Goal: Task Accomplishment & Management: Complete application form

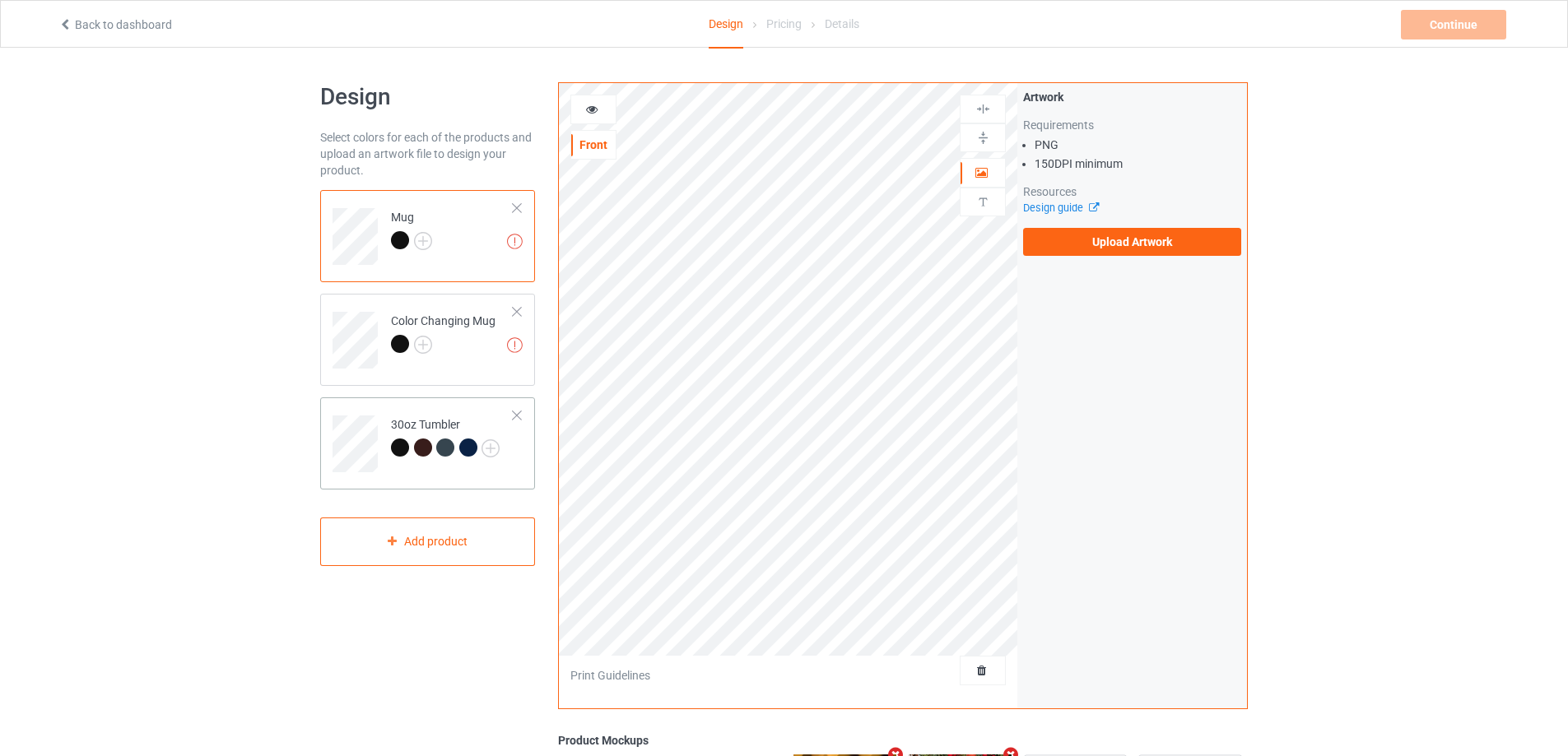
click at [417, 421] on div "30oz Tumbler" at bounding box center [445, 436] width 108 height 40
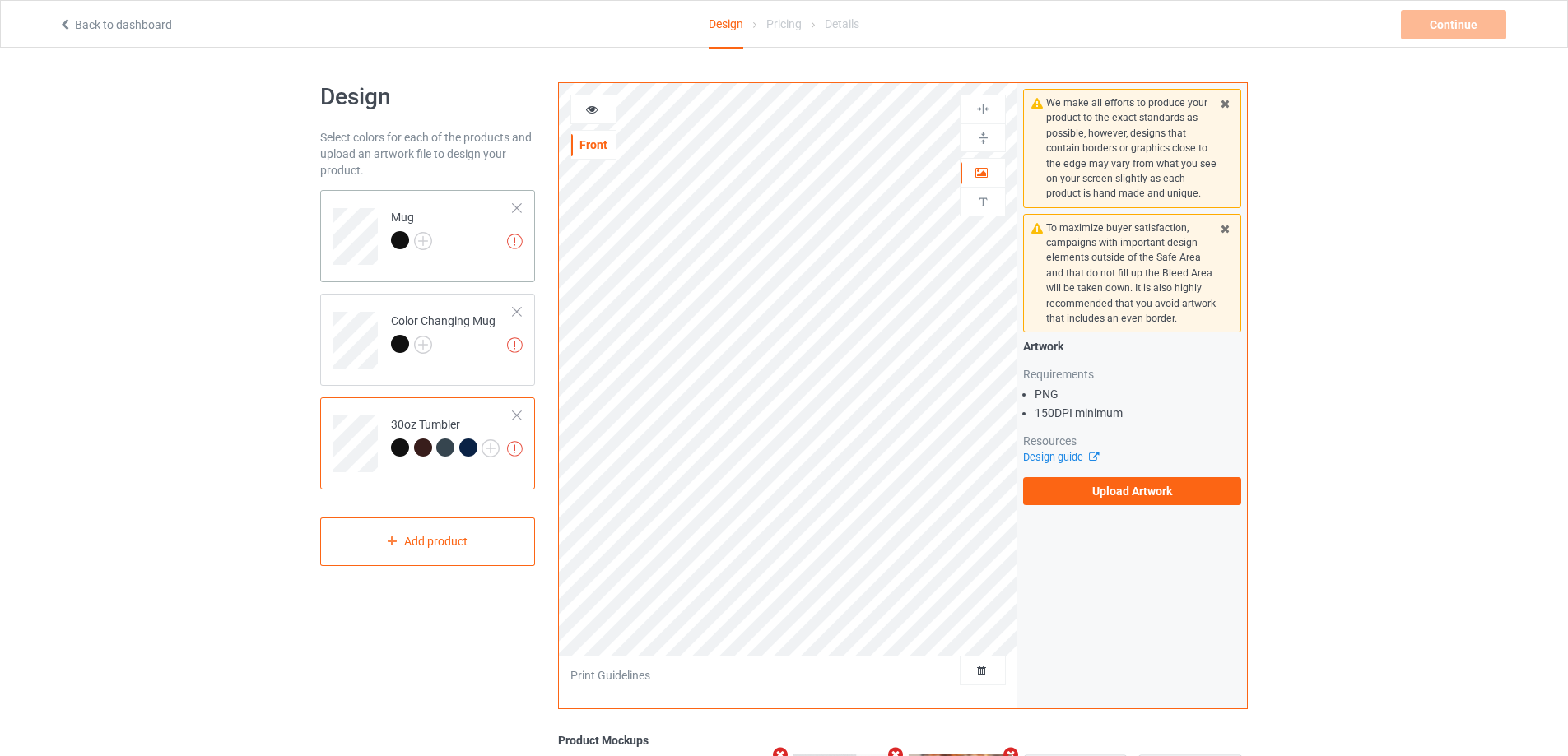
click at [487, 255] on td "Missing artworks Mug" at bounding box center [452, 230] width 140 height 68
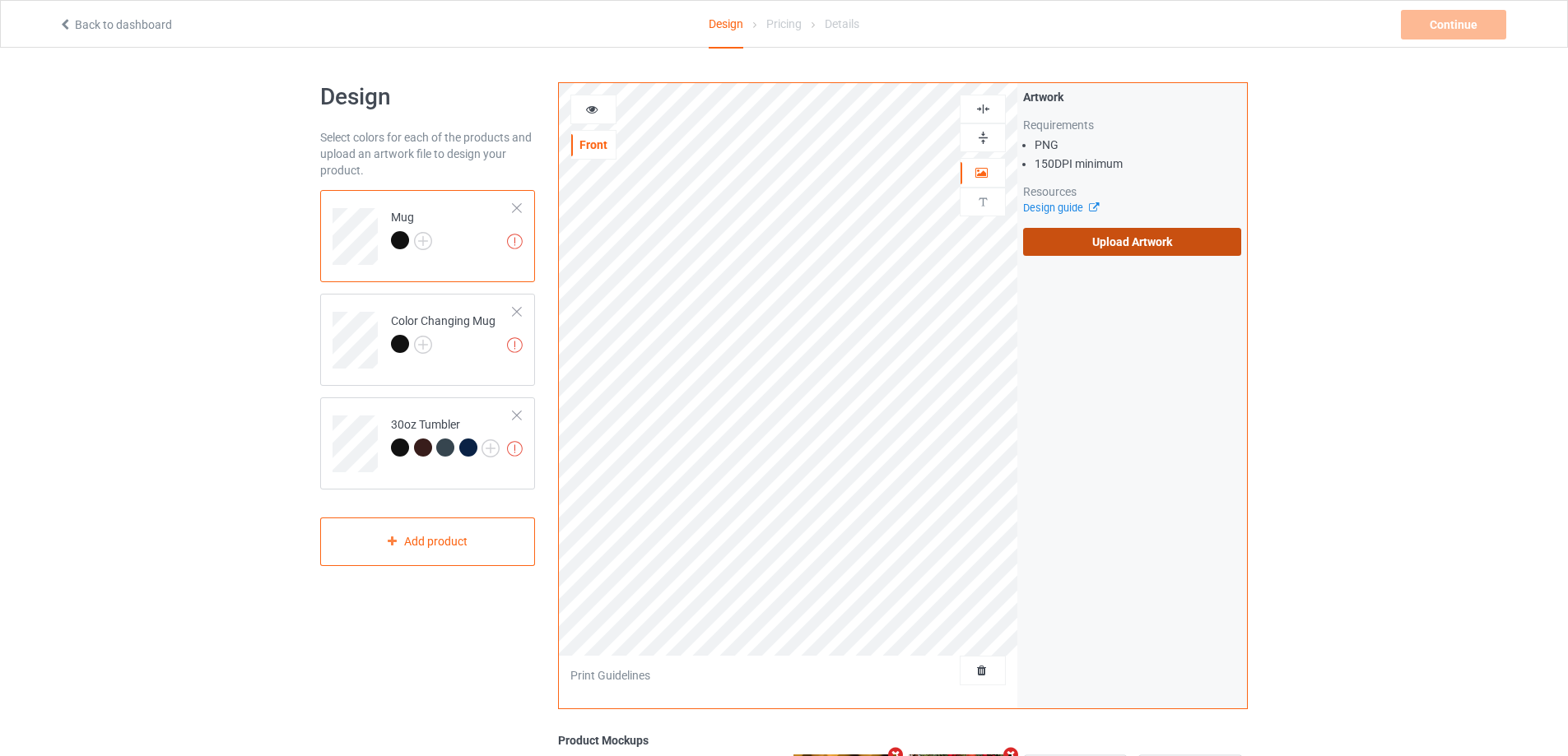
click at [1076, 244] on label "Upload Artwork" at bounding box center [1132, 241] width 218 height 28
click at [0, 0] on input "Upload Artwork" at bounding box center [0, 0] width 0 height 0
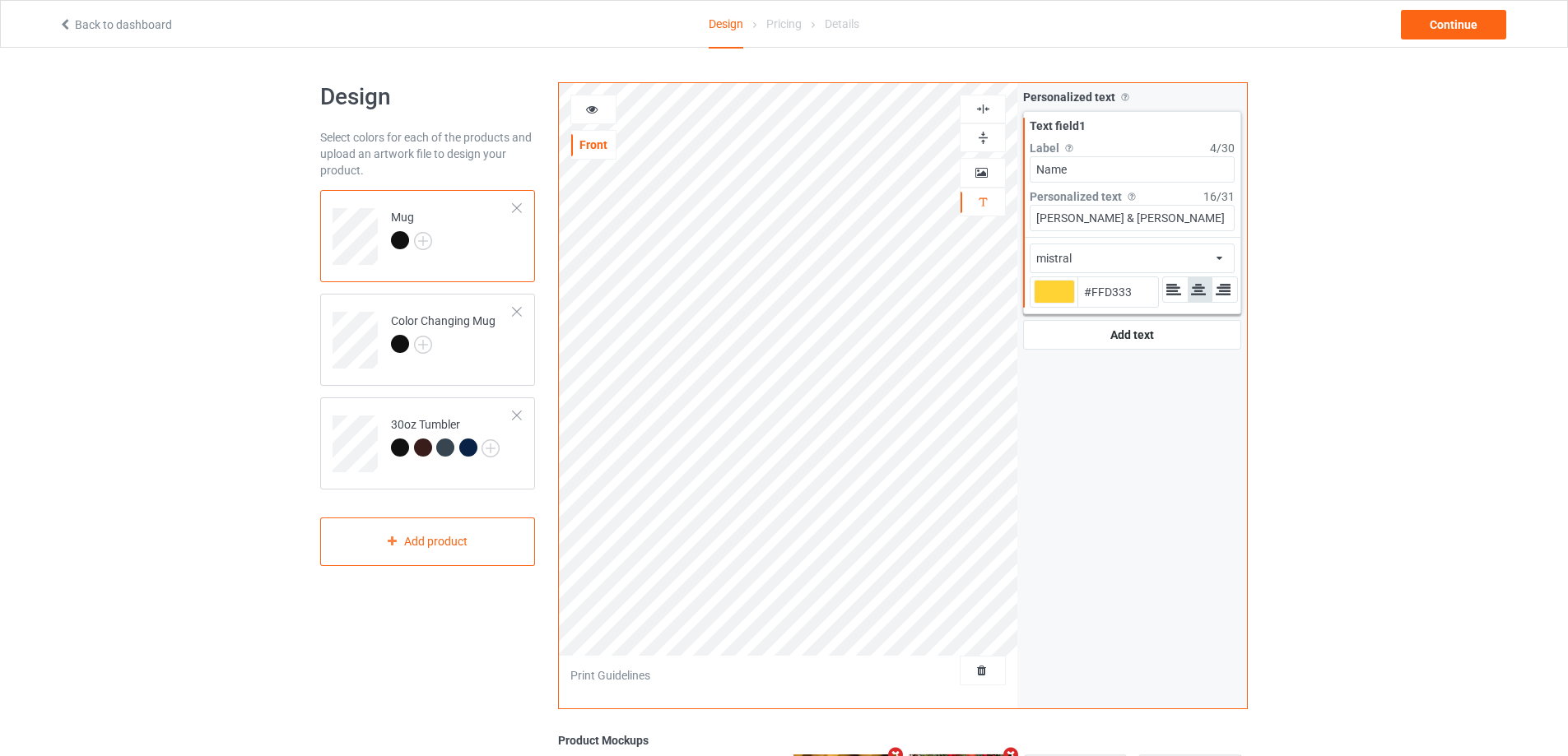
click at [1052, 295] on div at bounding box center [1054, 292] width 41 height 24
click at [1052, 304] on input "#ffd333" at bounding box center [1054, 315] width 41 height 22
type input "#353227"
type input "#2e2c23"
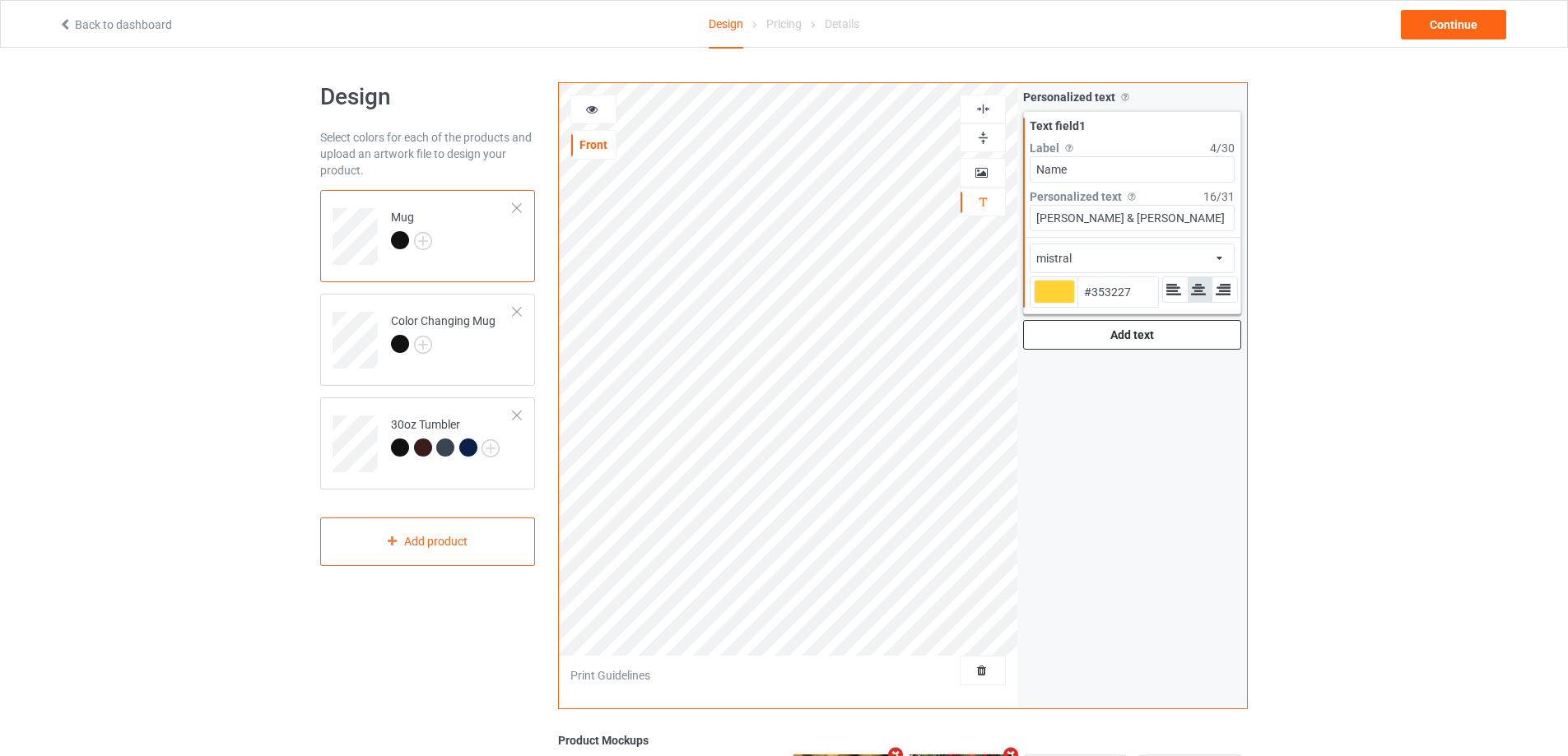
type input "#2E2C23"
type input "#2a2922"
type input "#2A2922"
type input "#21201c"
type input "#21201C"
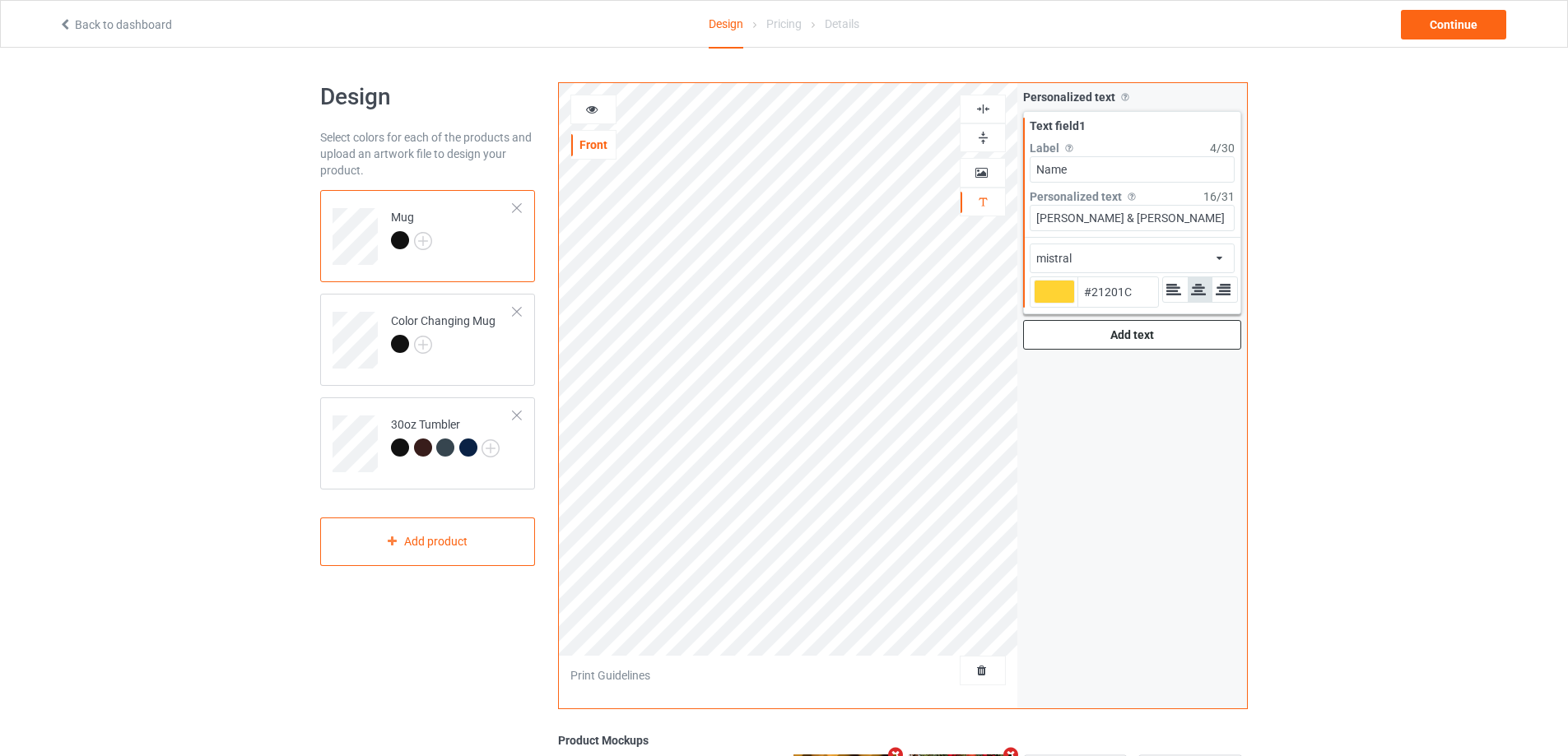
type input "#0a0a0a"
type input "#0A0A0A"
type input "#000000"
type input "#ff3f3f"
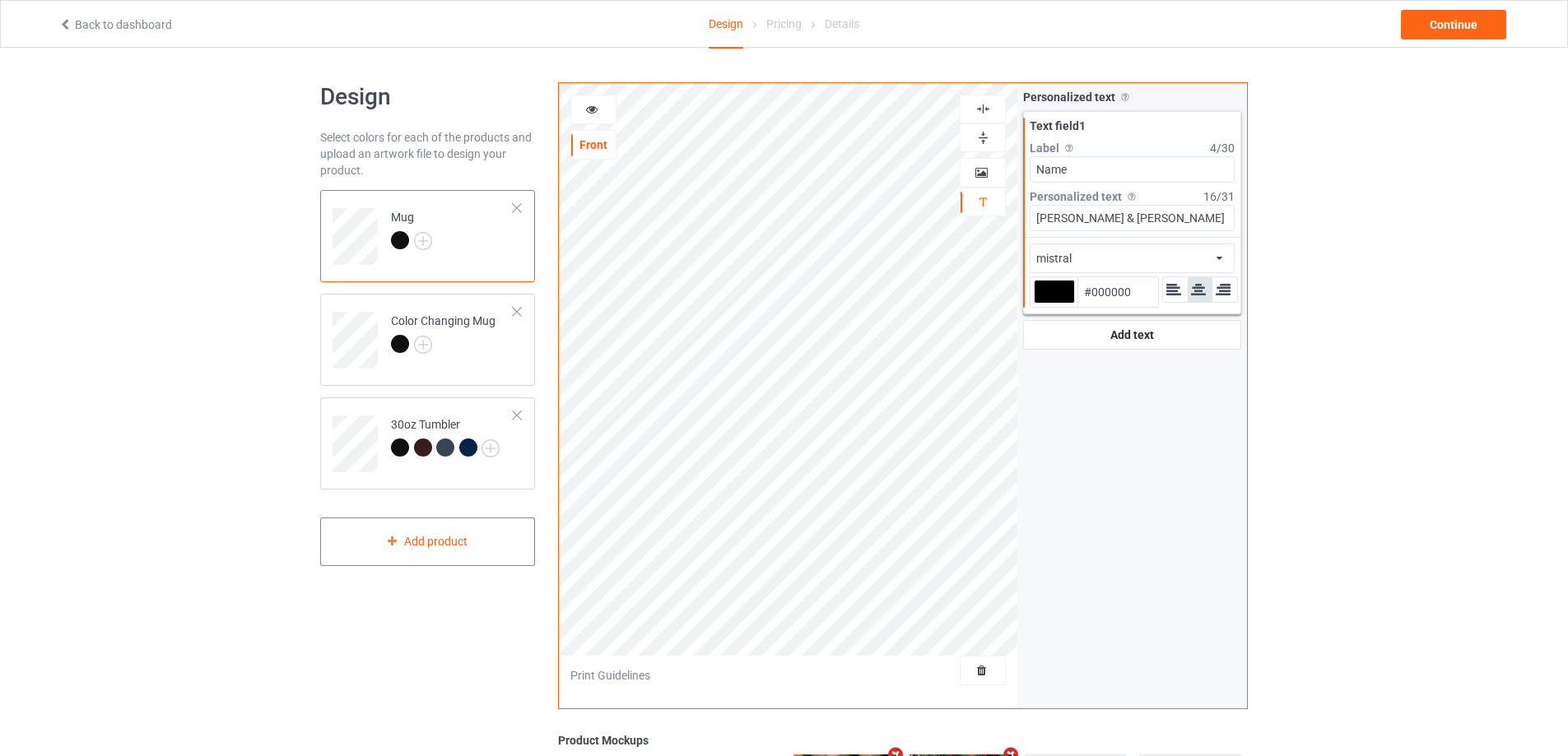
type input "#FF3F3F"
type input "#ff3f3f"
click at [351, 401] on div "30oz Tumbler" at bounding box center [427, 443] width 215 height 92
click at [1054, 291] on div at bounding box center [1054, 292] width 41 height 24
click at [1054, 304] on input "#fff824" at bounding box center [1054, 315] width 41 height 22
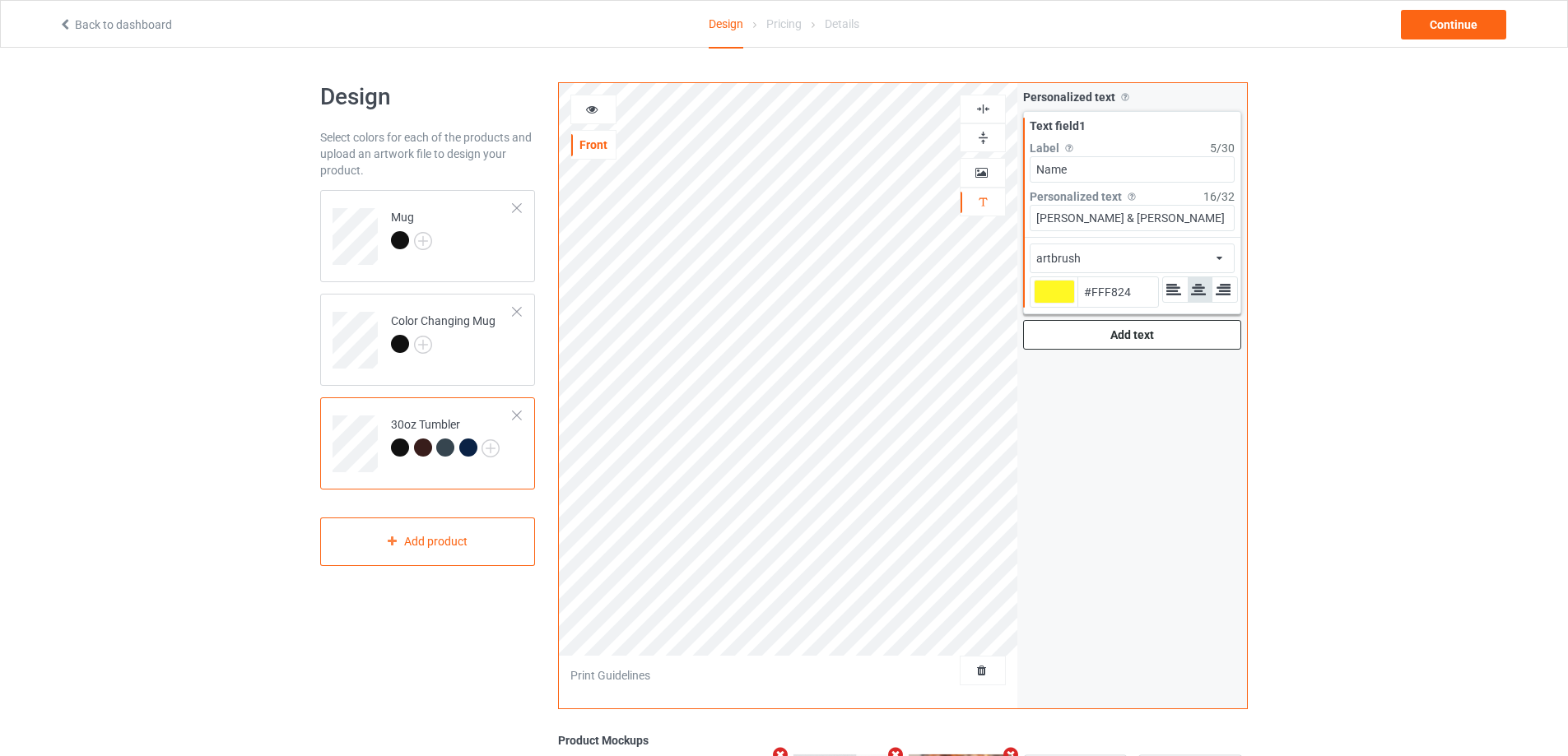
type input "#ff3636"
type input "#FF3636"
type input "#ff3636"
click at [497, 259] on td "Mug" at bounding box center [452, 230] width 140 height 68
type input "#ff3f3f"
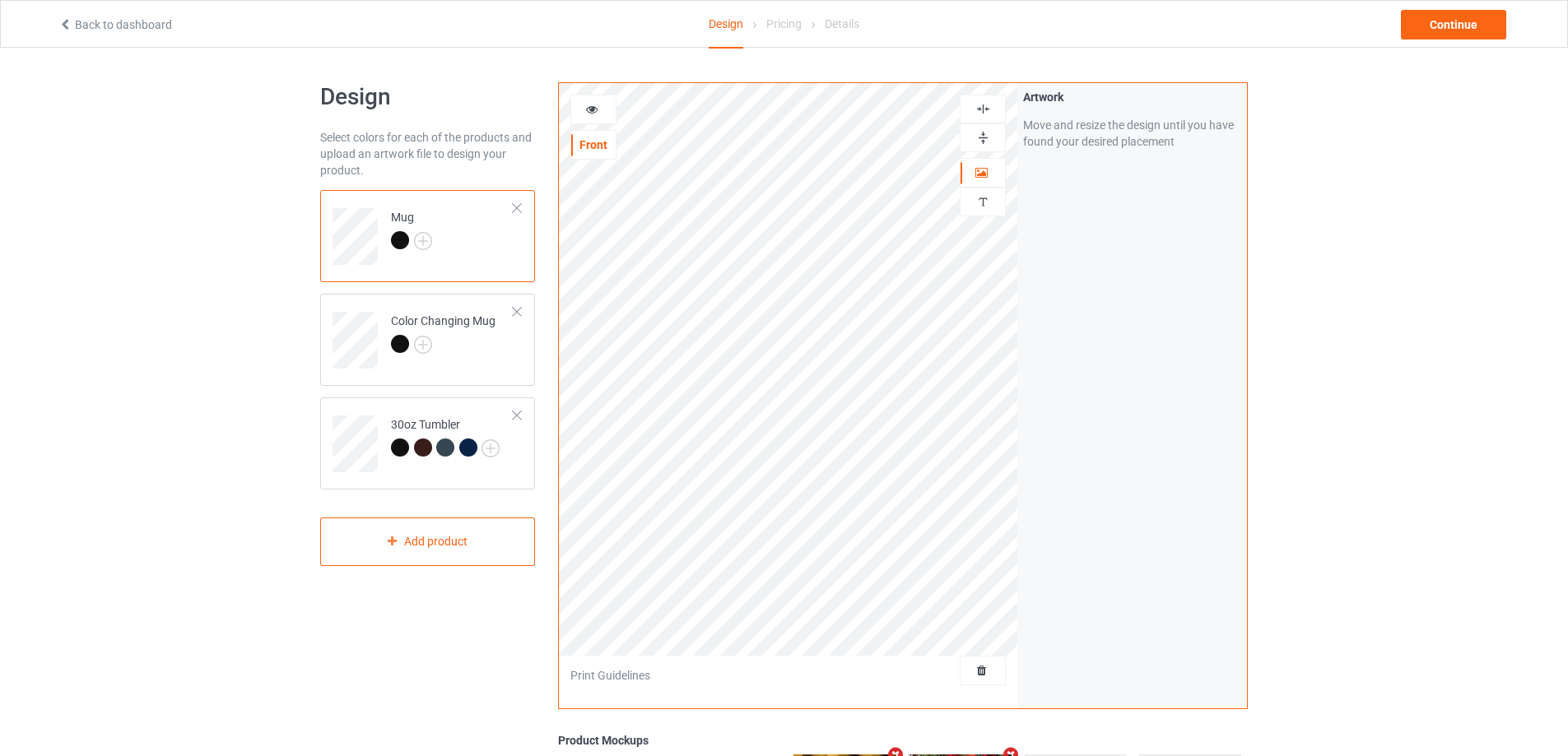
click at [988, 133] on img at bounding box center [982, 138] width 15 height 15
click at [476, 350] on div at bounding box center [443, 346] width 105 height 23
click at [482, 251] on td "Mug" at bounding box center [452, 230] width 140 height 68
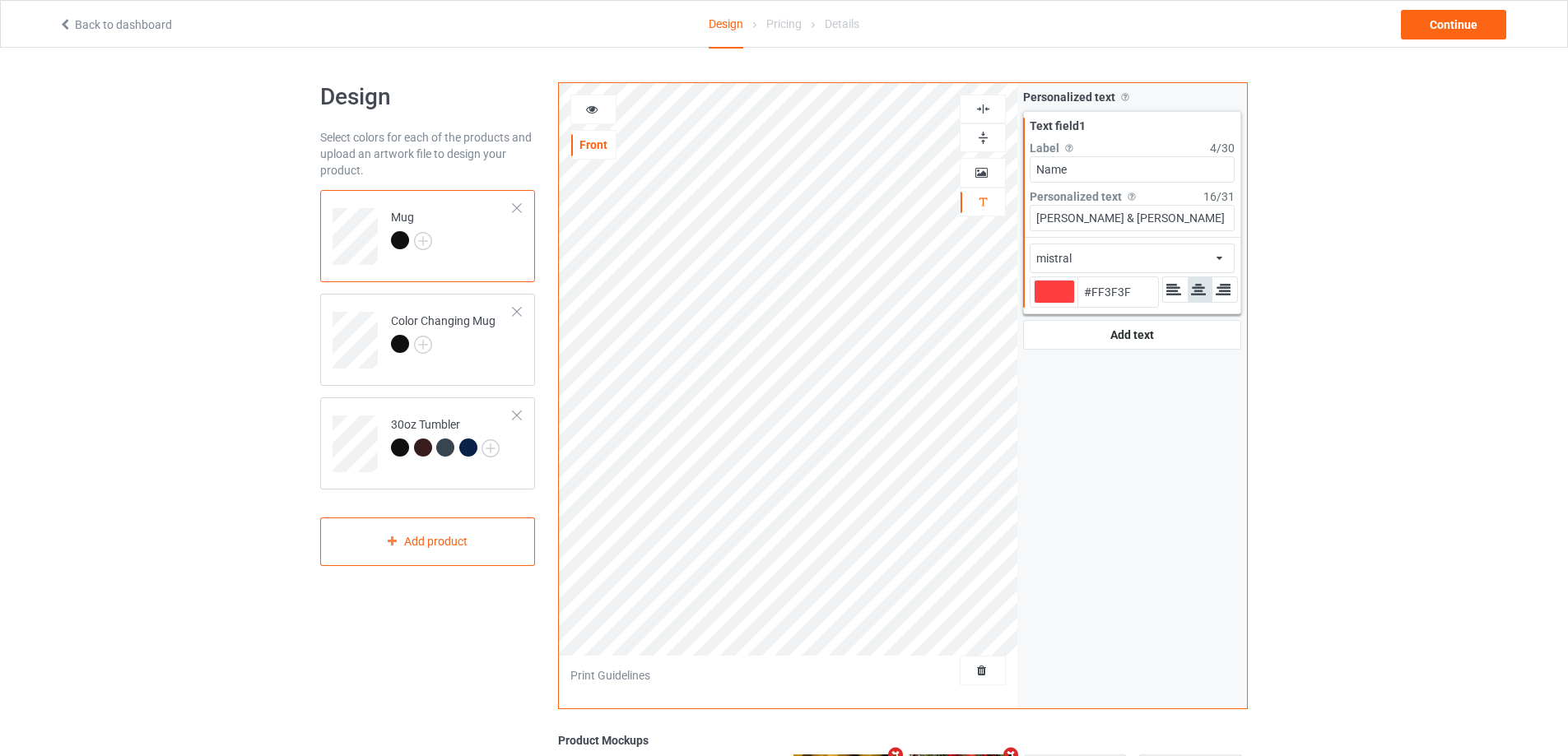
click at [1042, 299] on div at bounding box center [1054, 292] width 41 height 24
click at [1042, 304] on input "#ff3f3f" at bounding box center [1054, 315] width 41 height 22
type input "#ff3030"
type input "#FF3030"
type input "#ff3030"
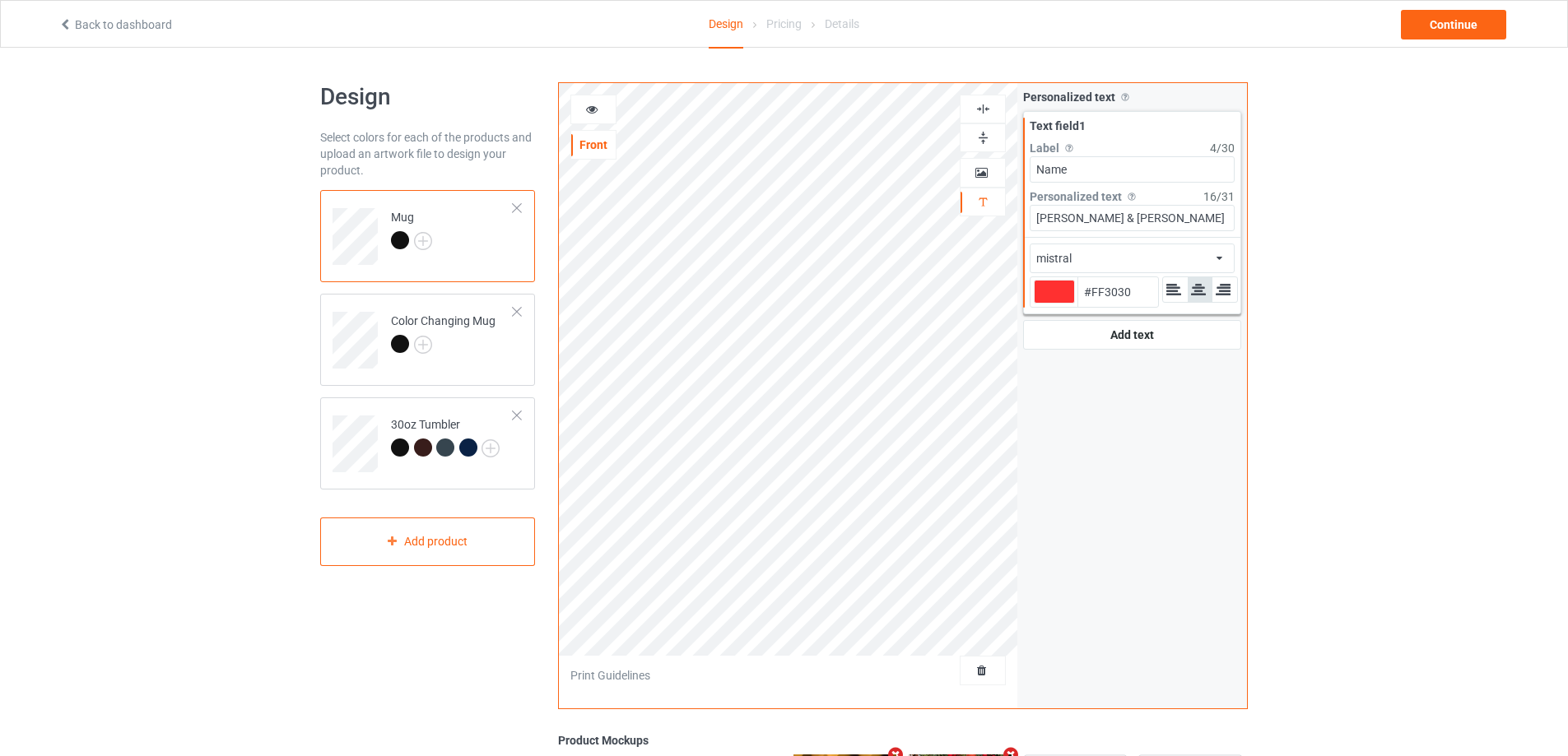
click at [597, 108] on icon at bounding box center [591, 107] width 14 height 12
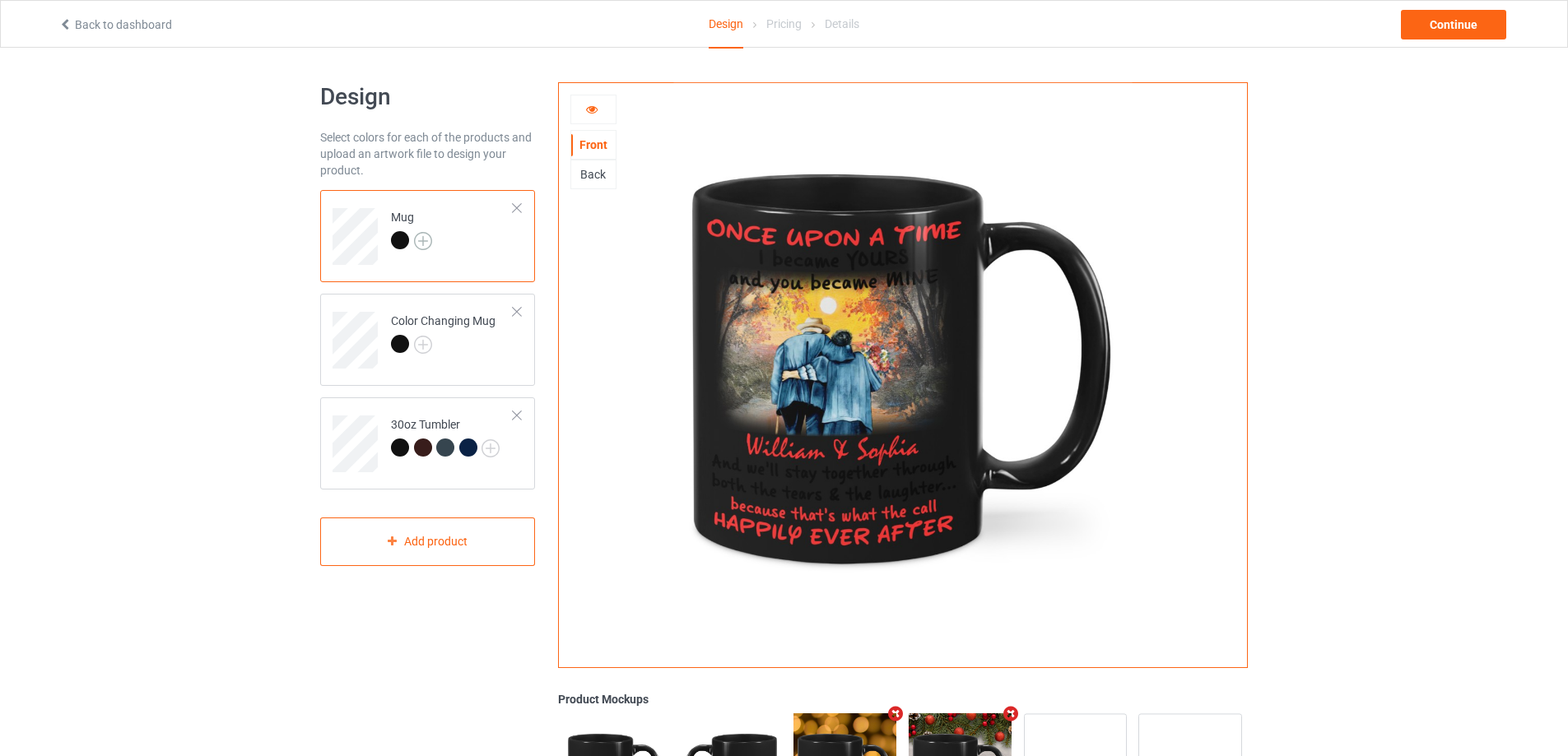
click at [424, 238] on img at bounding box center [422, 240] width 18 height 18
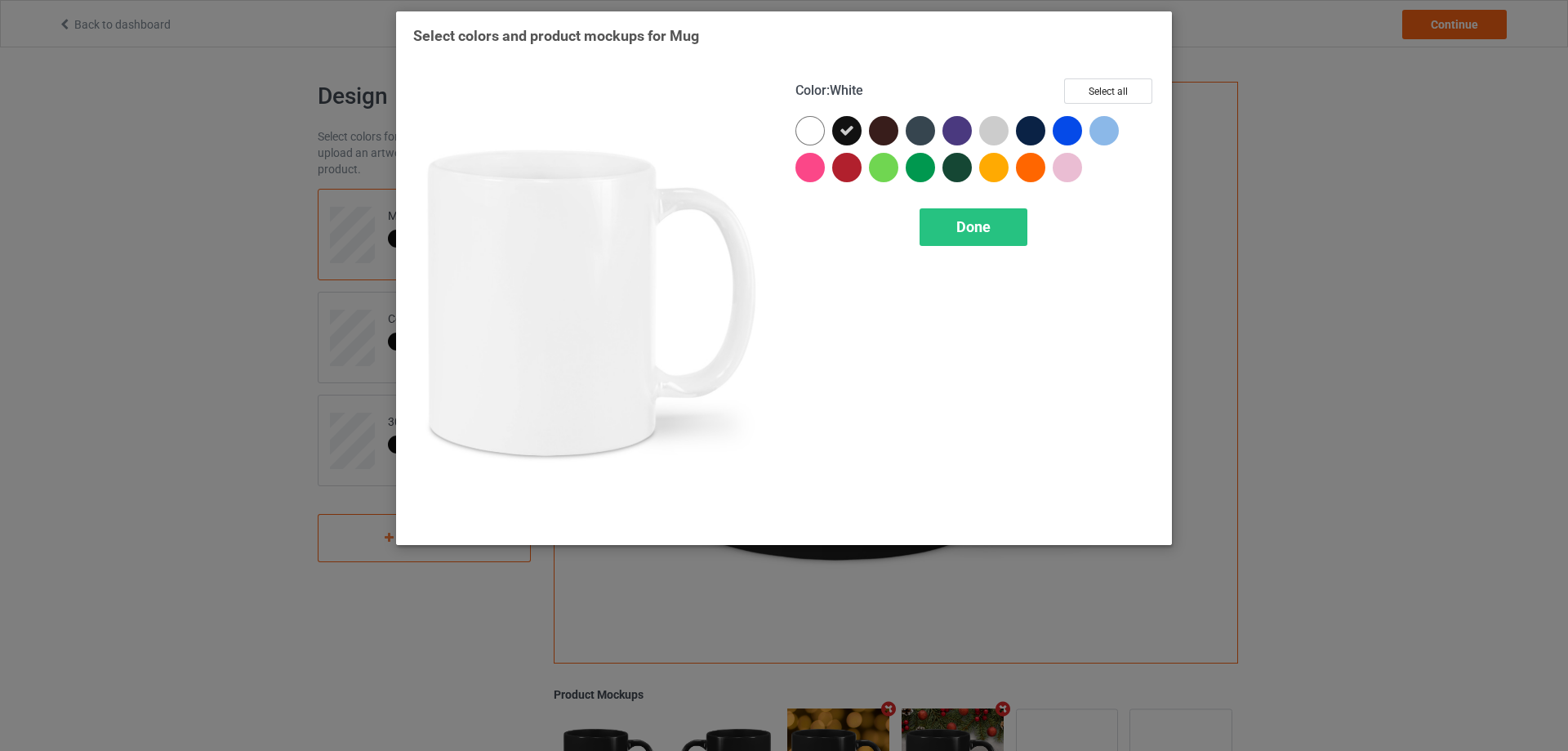
click at [821, 136] on div at bounding box center [810, 130] width 29 height 29
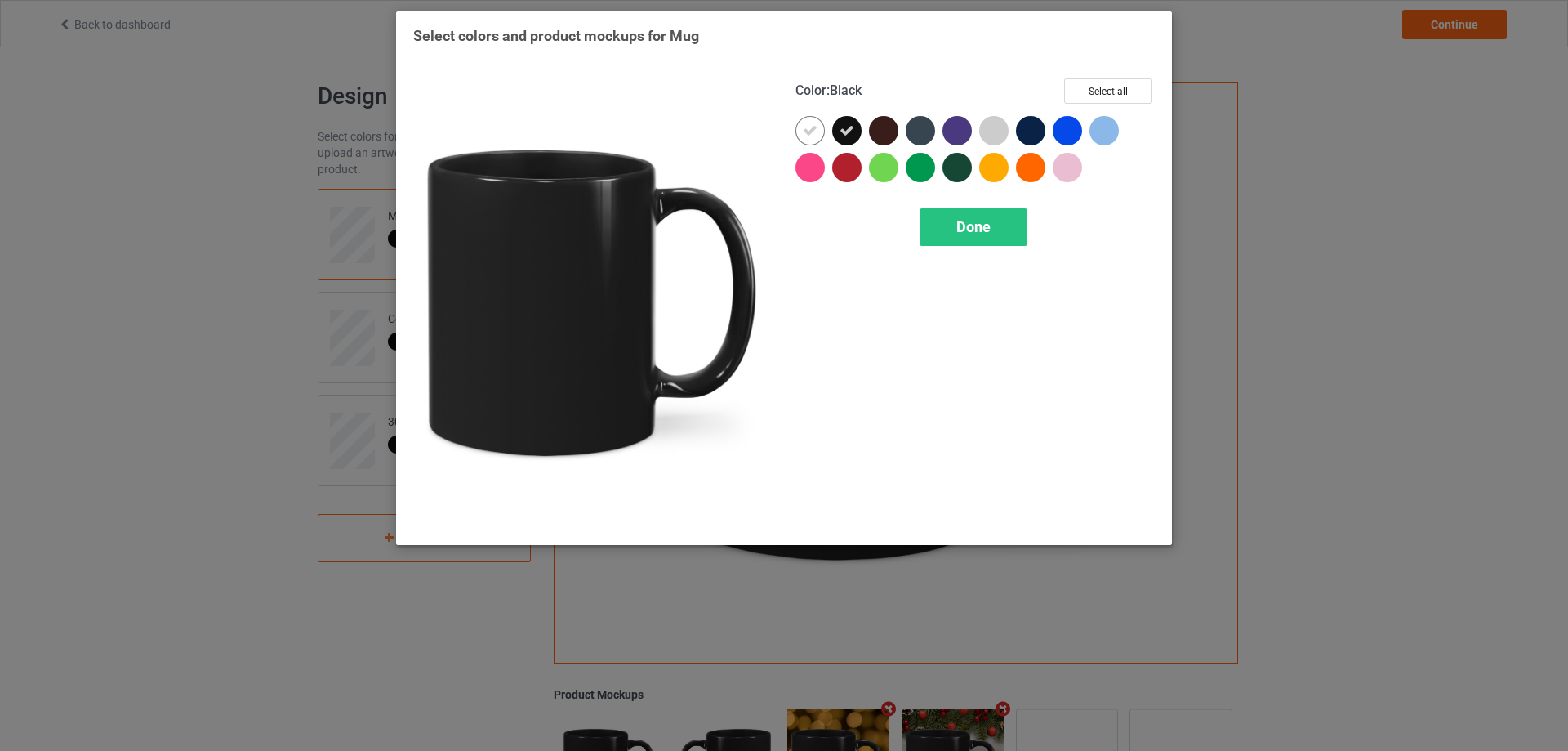
click at [846, 134] on icon at bounding box center [847, 131] width 15 height 15
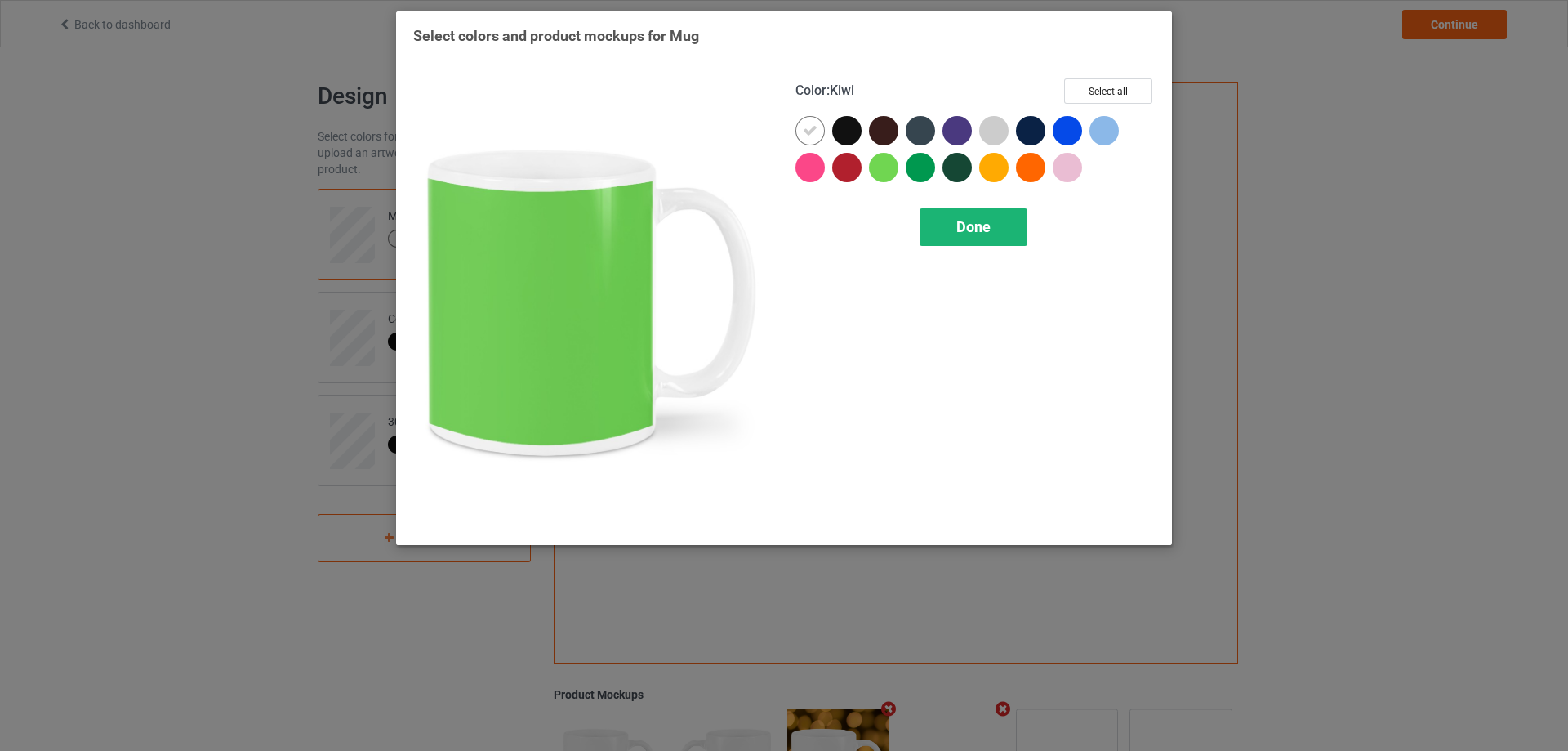
click at [956, 238] on div "Done" at bounding box center [973, 227] width 108 height 38
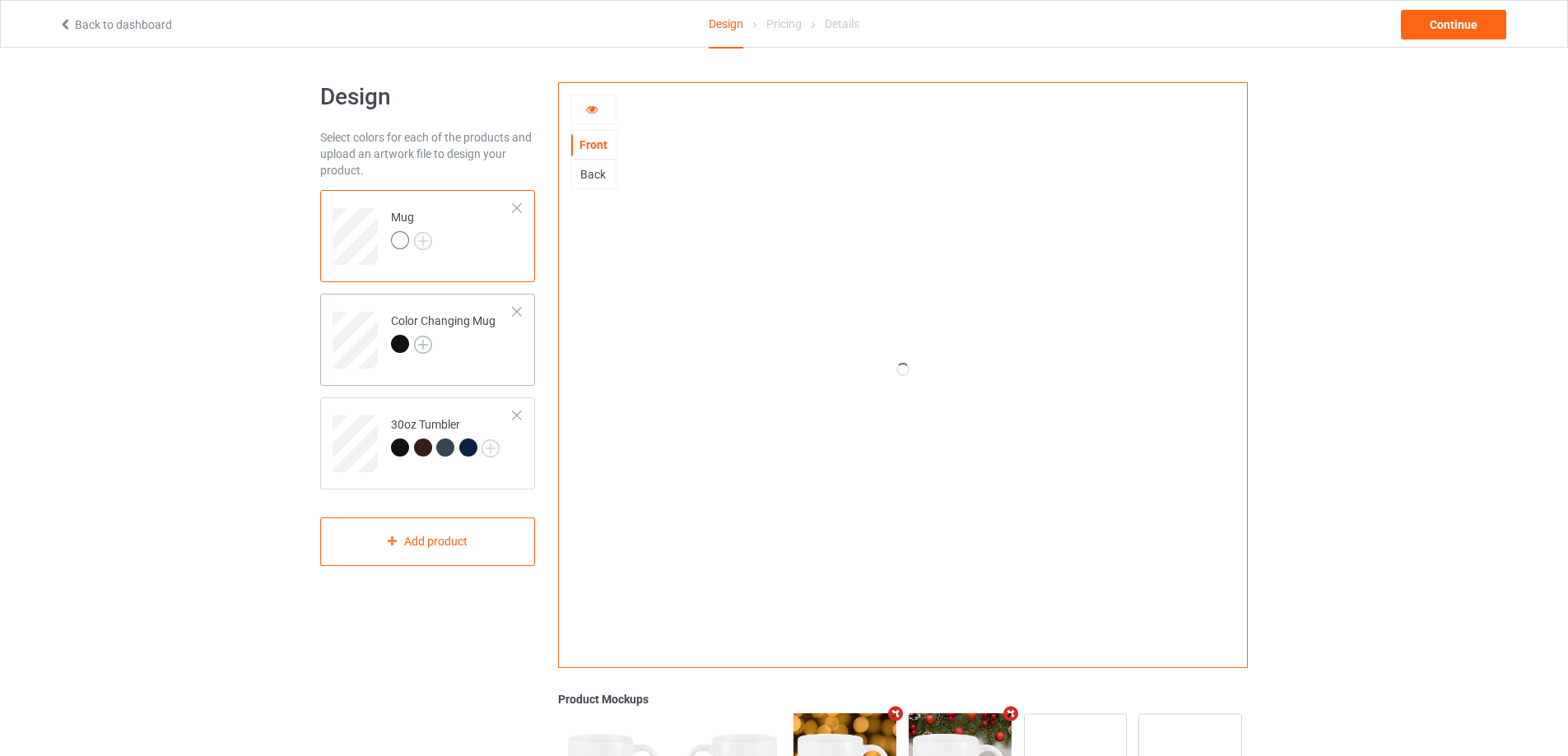
click at [426, 349] on img at bounding box center [422, 344] width 18 height 18
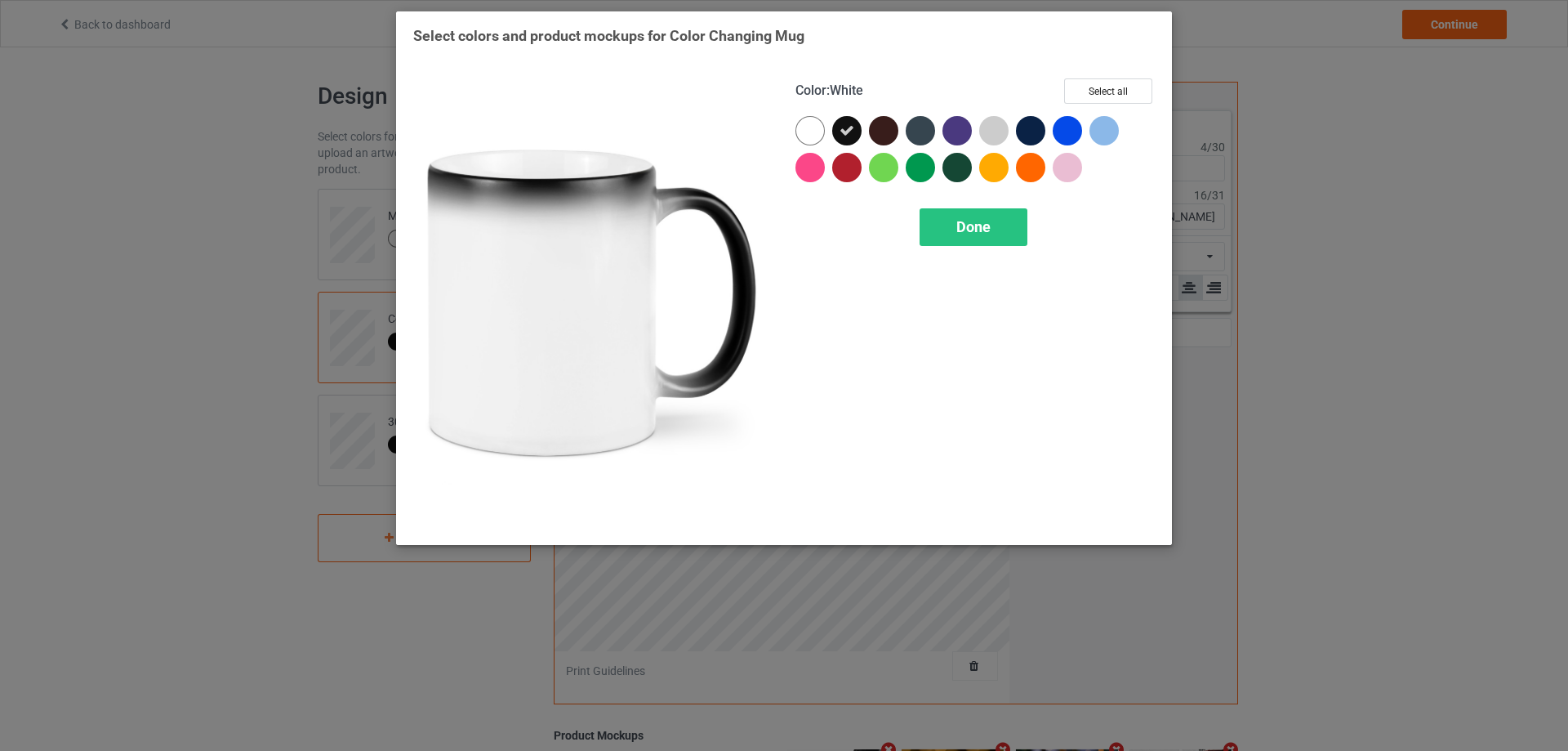
click at [802, 134] on div at bounding box center [810, 130] width 29 height 29
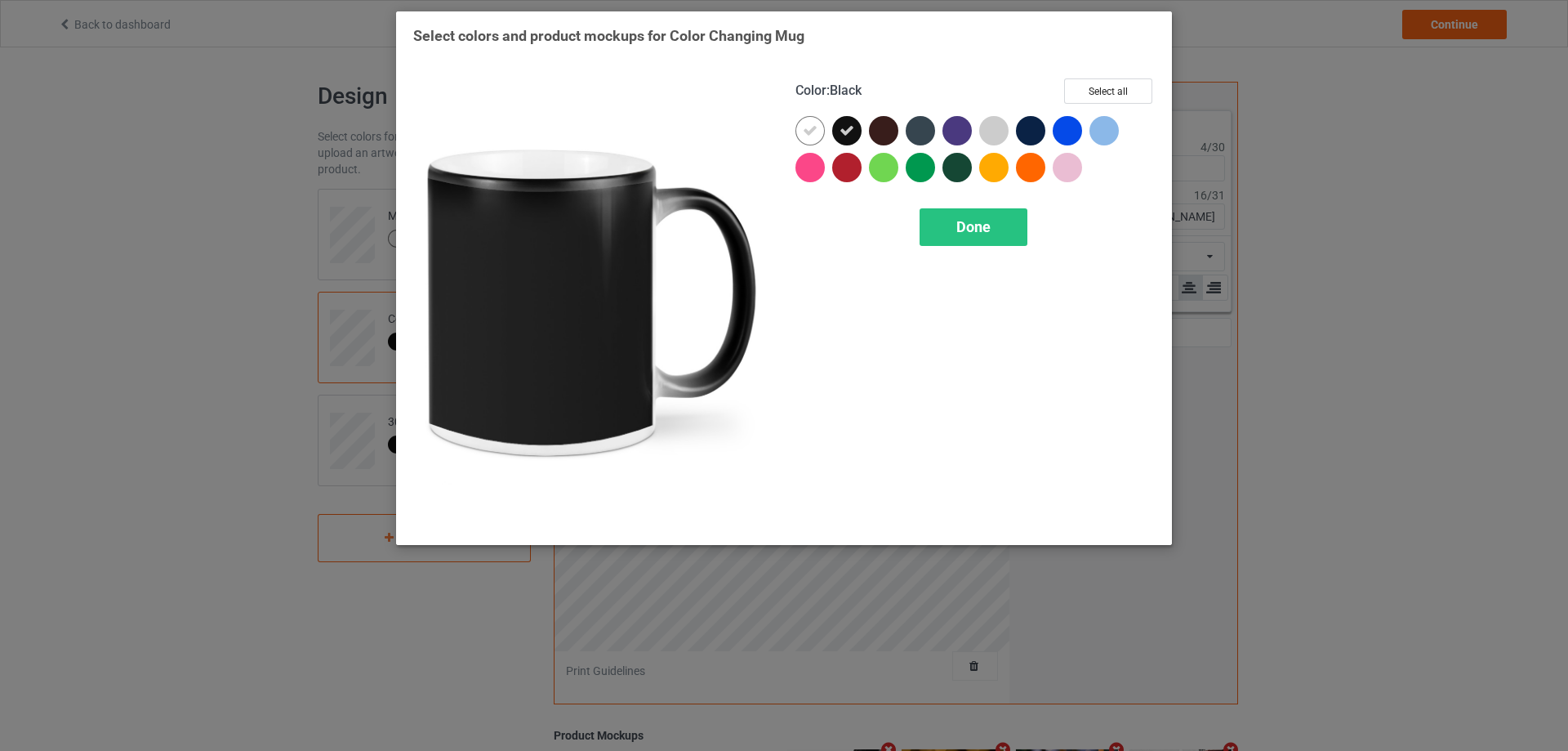
click at [838, 129] on div at bounding box center [847, 130] width 29 height 29
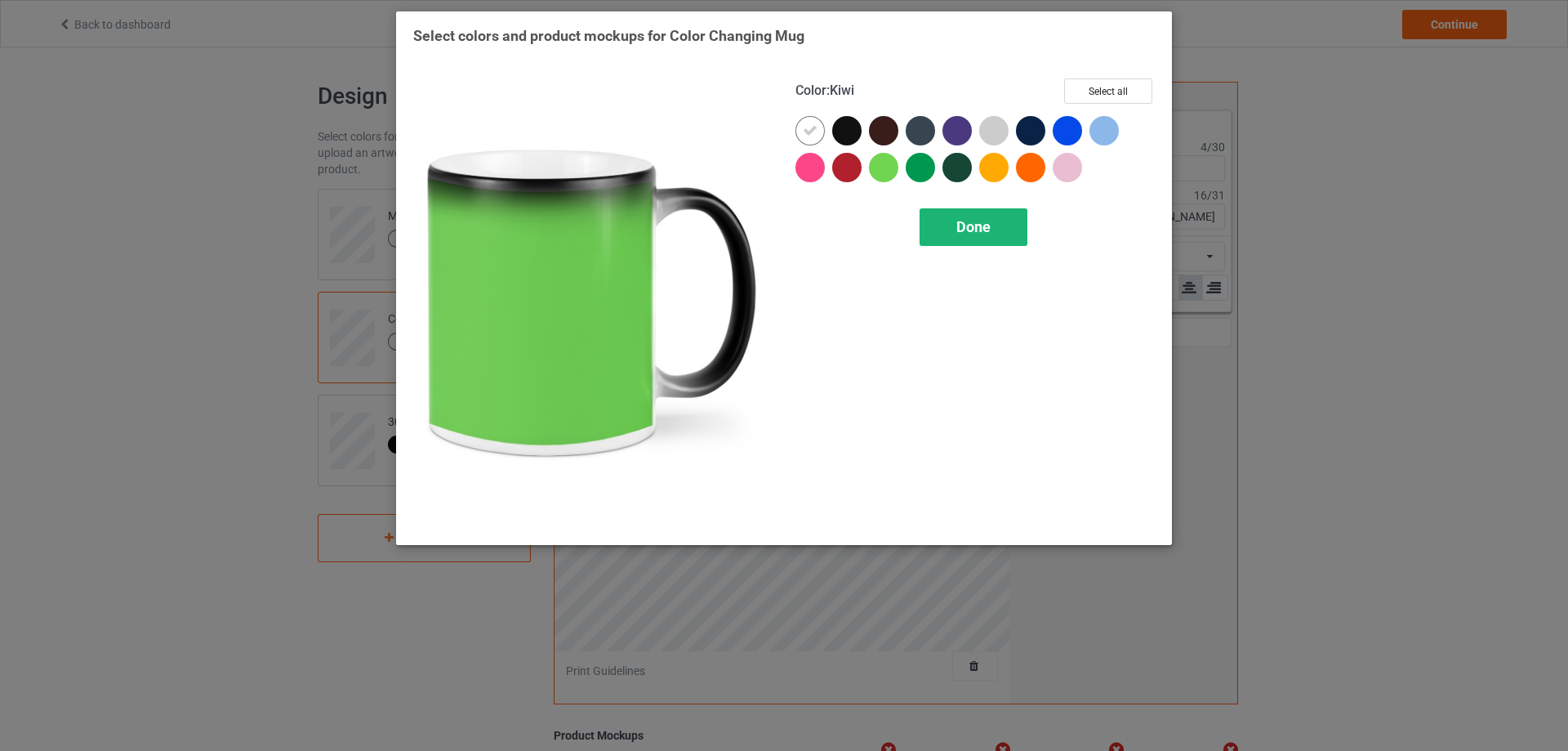
click at [957, 232] on span "Done" at bounding box center [973, 227] width 34 height 17
type input "#ff3030"
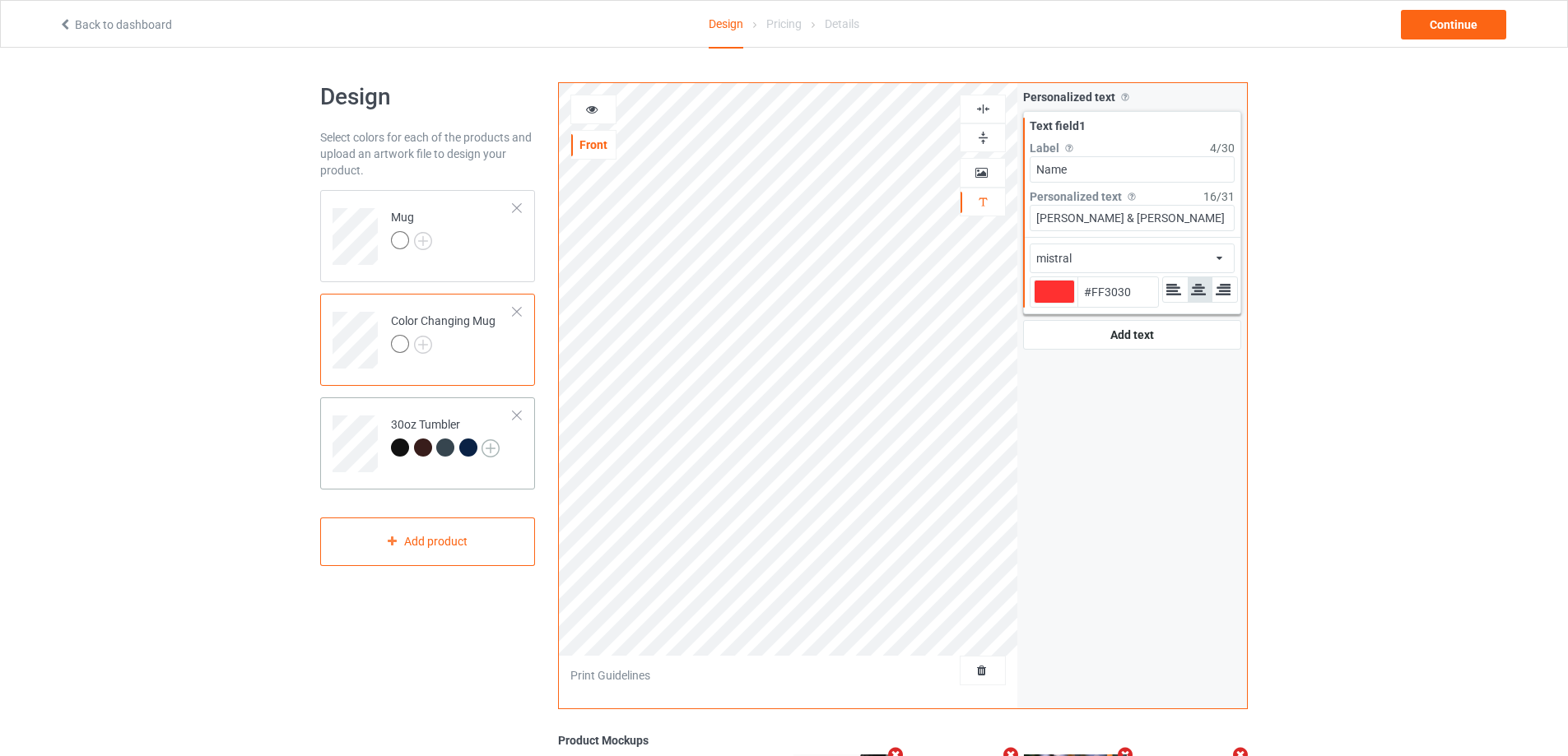
click at [482, 450] on img at bounding box center [490, 447] width 18 height 18
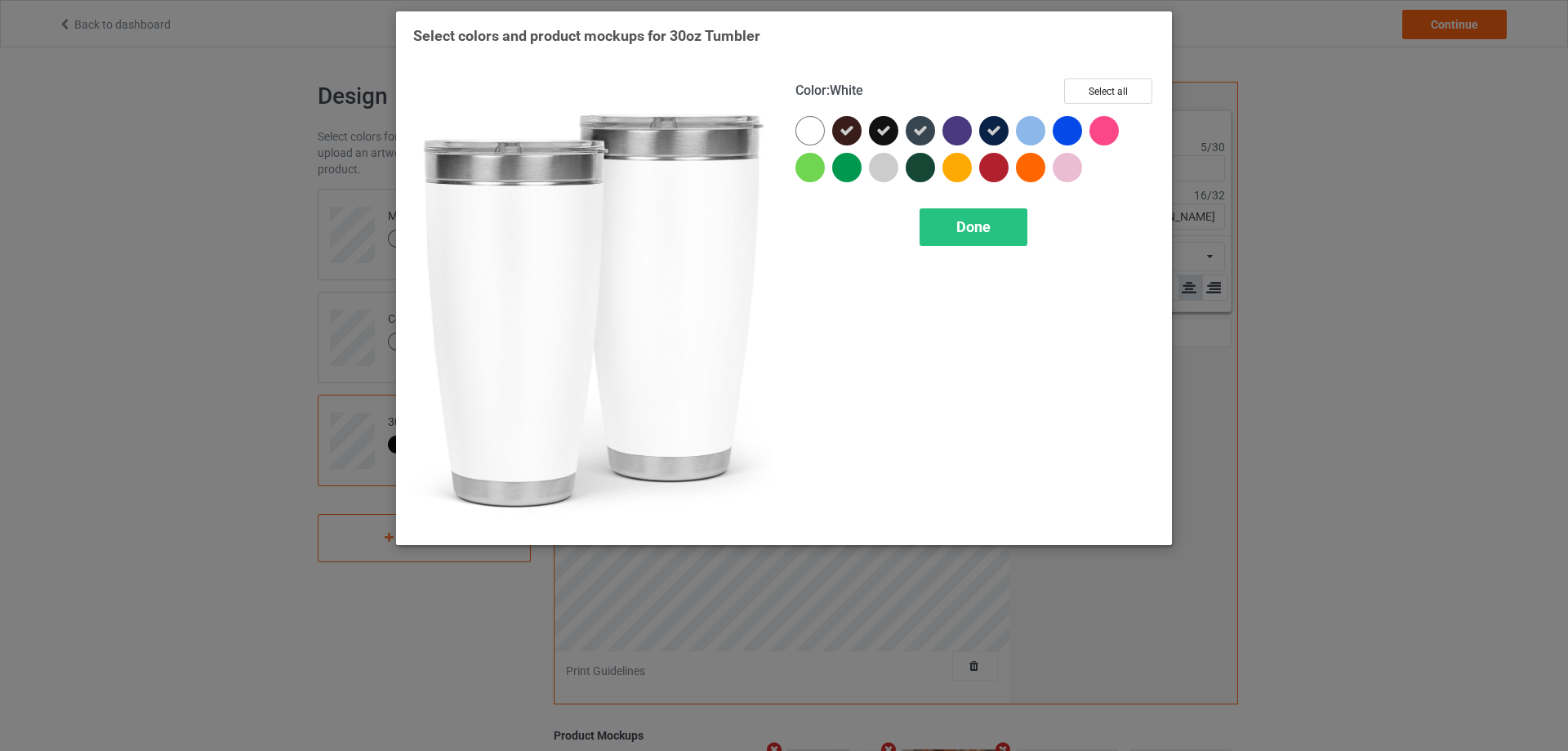
click at [815, 129] on div at bounding box center [810, 130] width 29 height 29
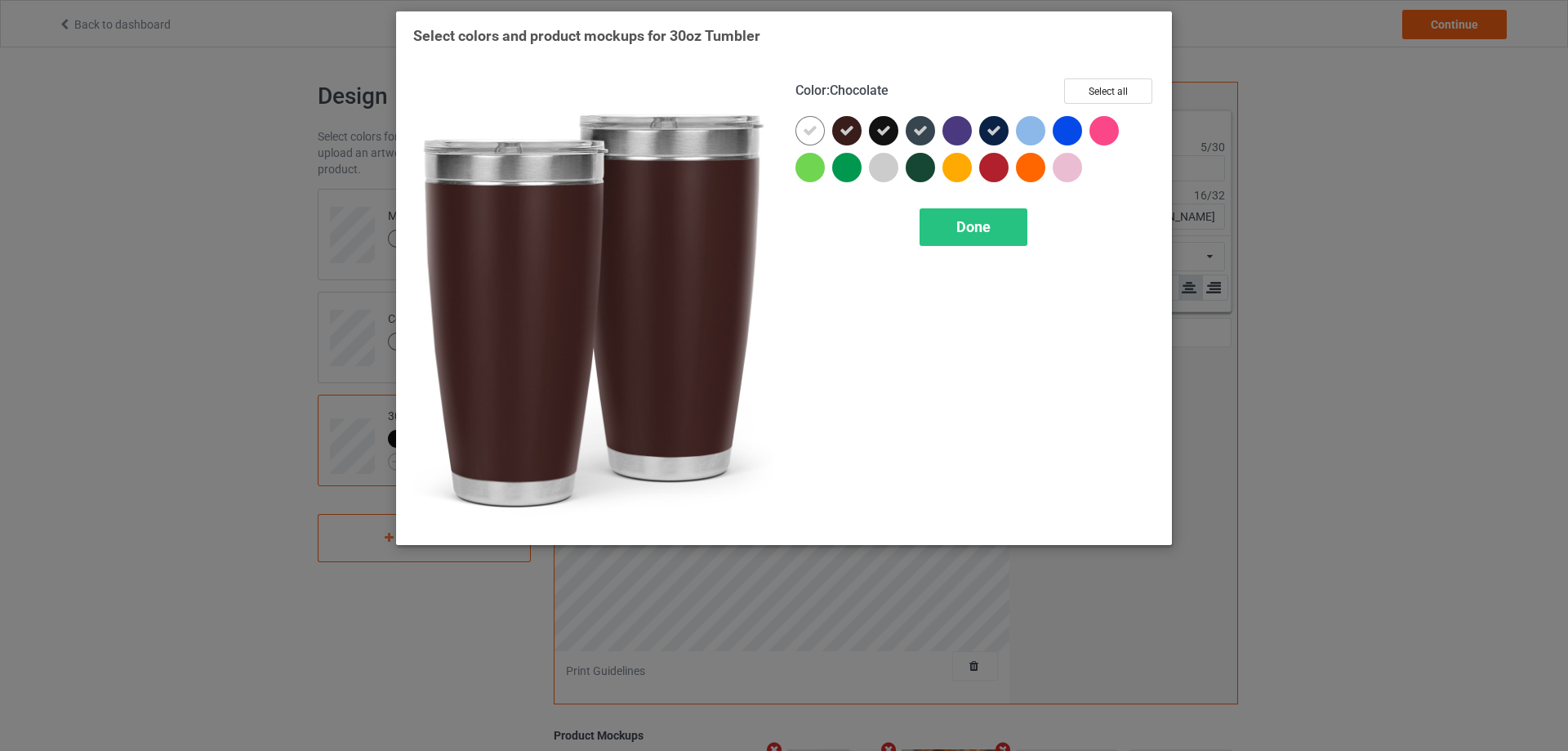
click at [855, 127] on div at bounding box center [847, 130] width 29 height 29
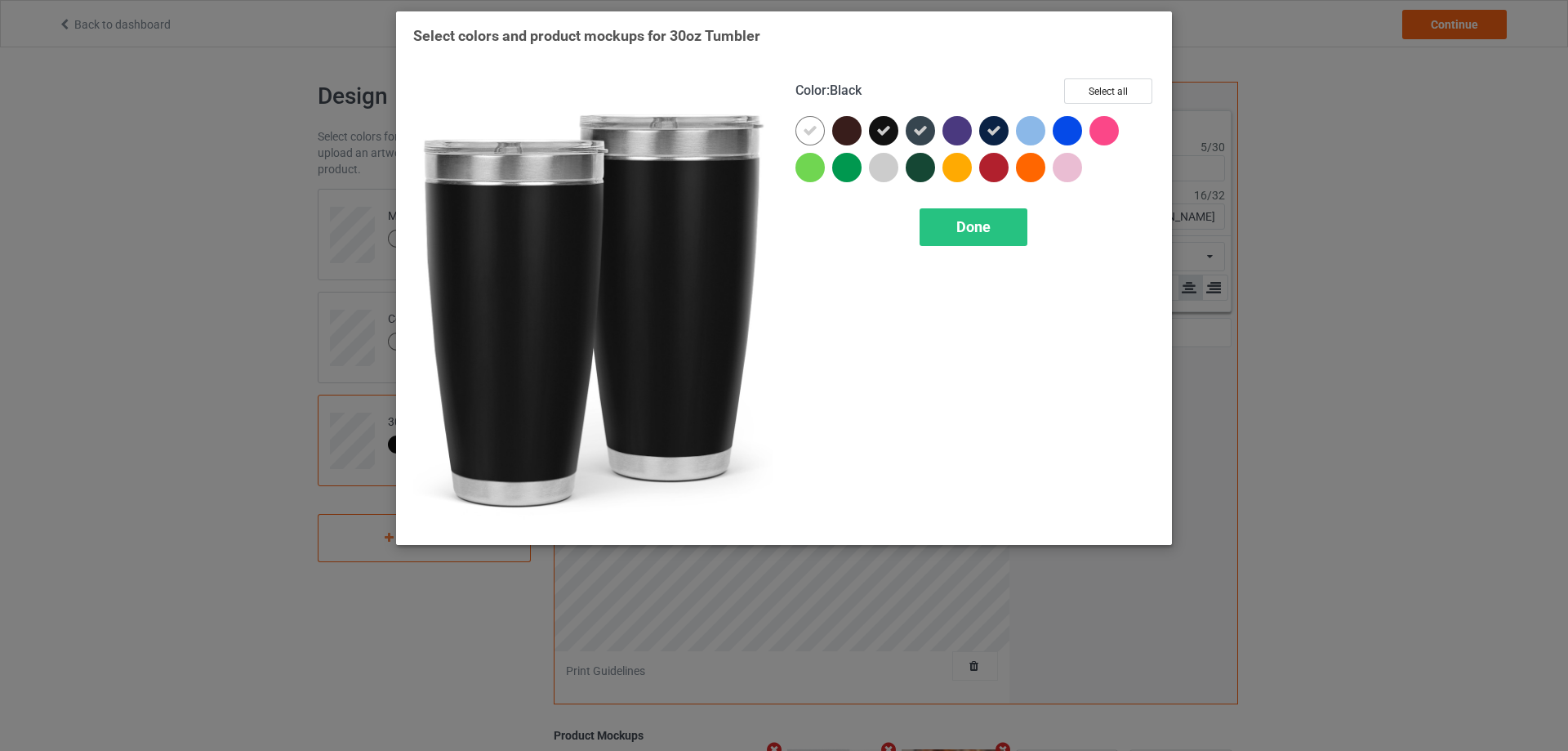
click at [891, 127] on div at bounding box center [884, 130] width 29 height 29
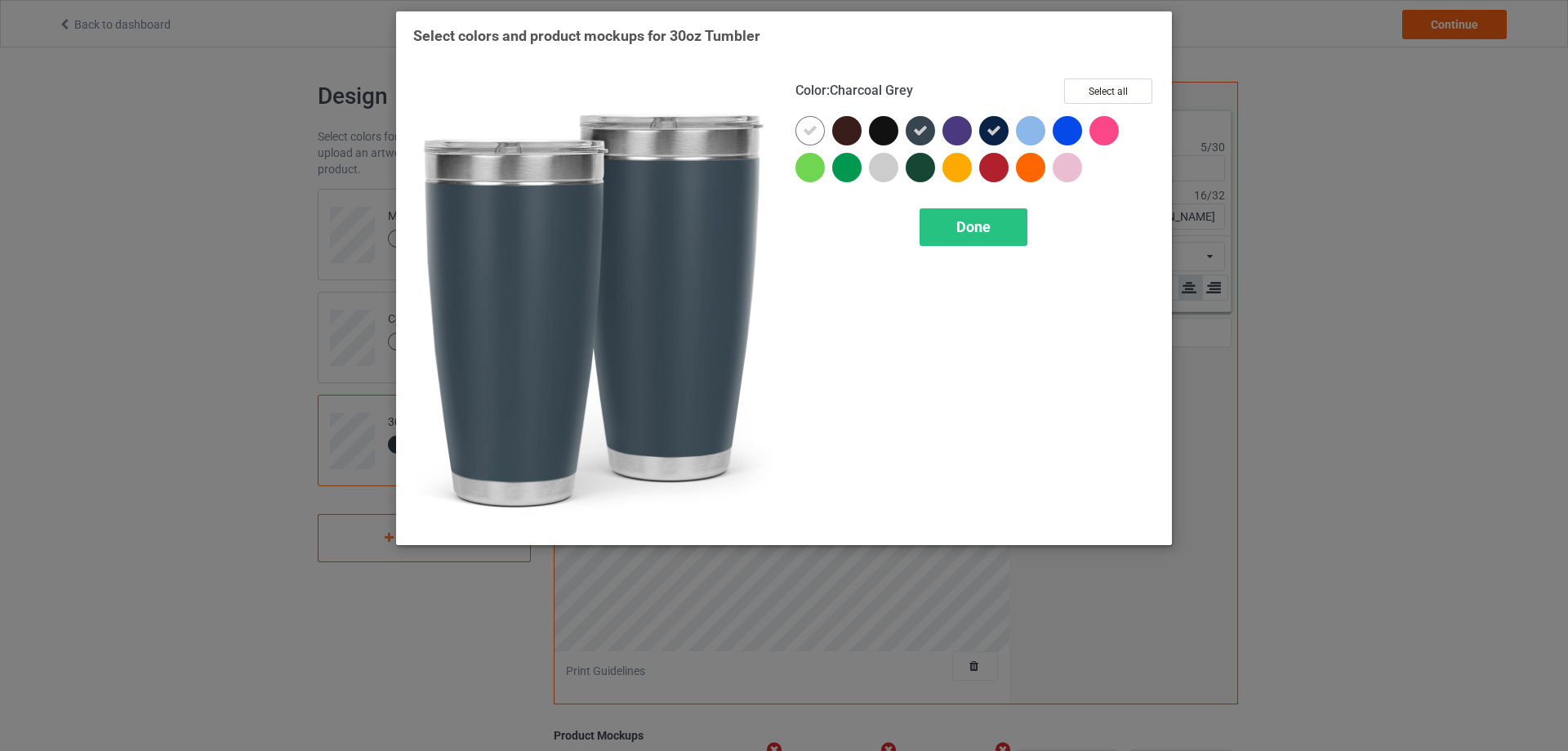
click at [927, 127] on icon at bounding box center [920, 131] width 15 height 15
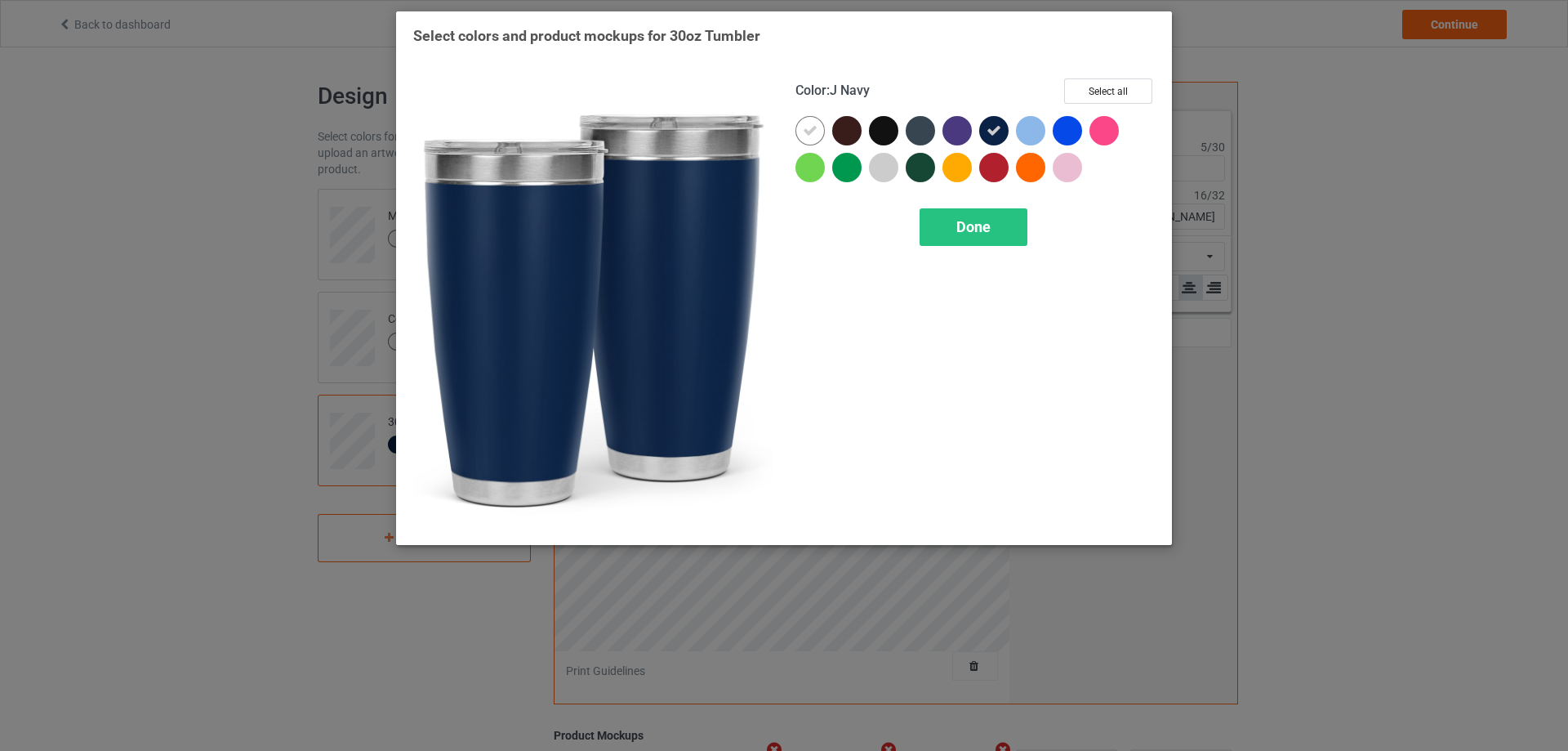
click at [994, 125] on icon at bounding box center [994, 131] width 15 height 15
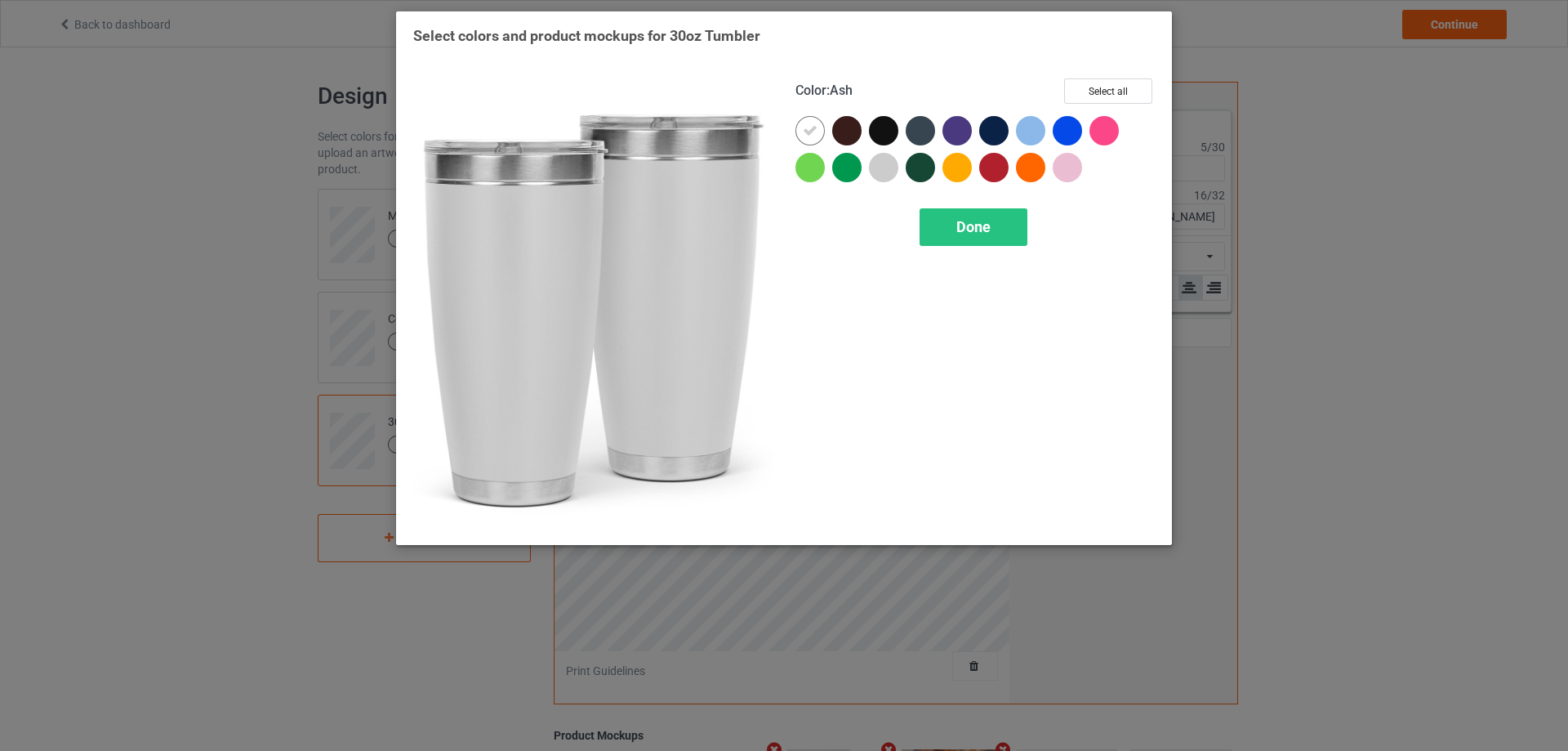
click at [884, 169] on div at bounding box center [884, 167] width 29 height 29
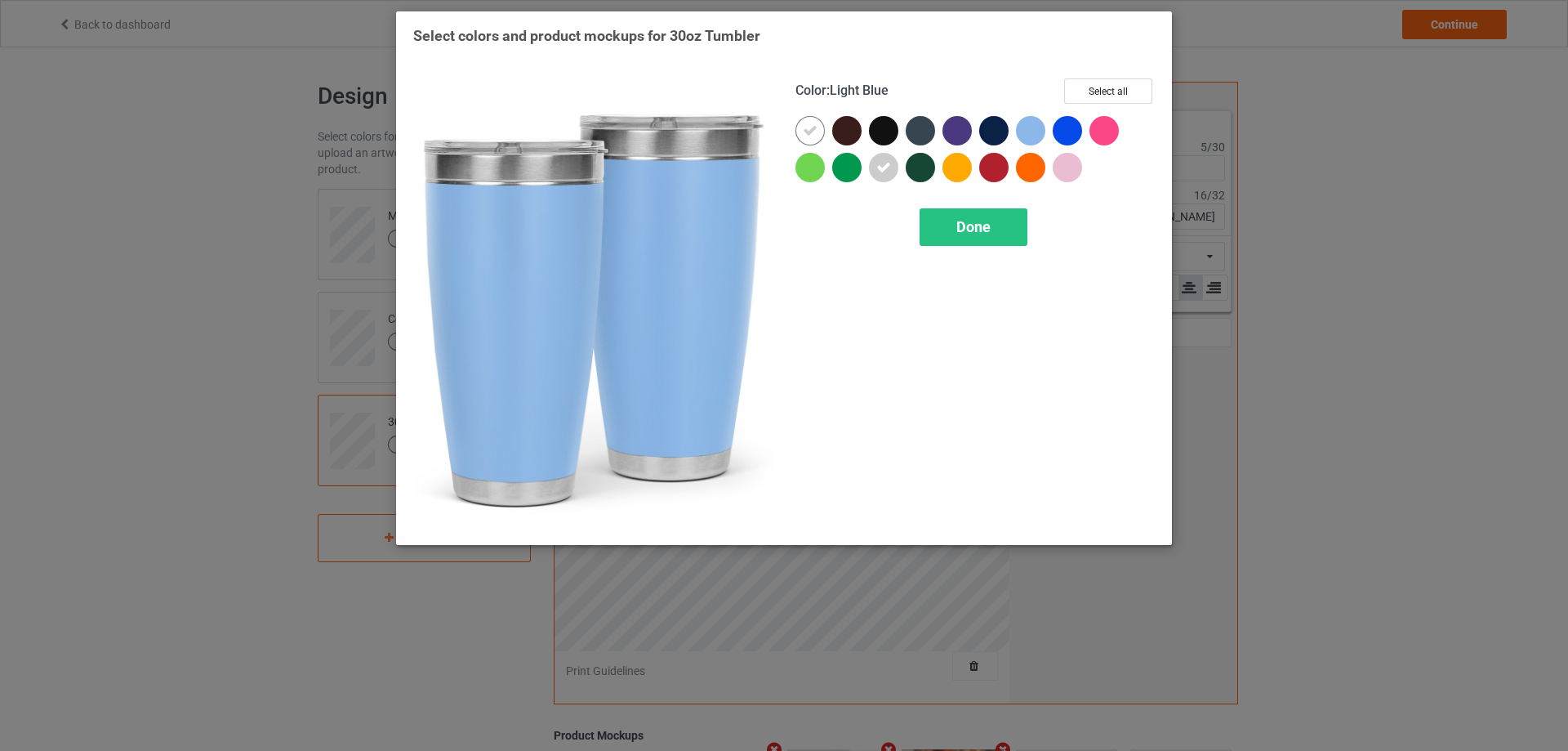
click at [1035, 129] on div at bounding box center [1030, 130] width 29 height 29
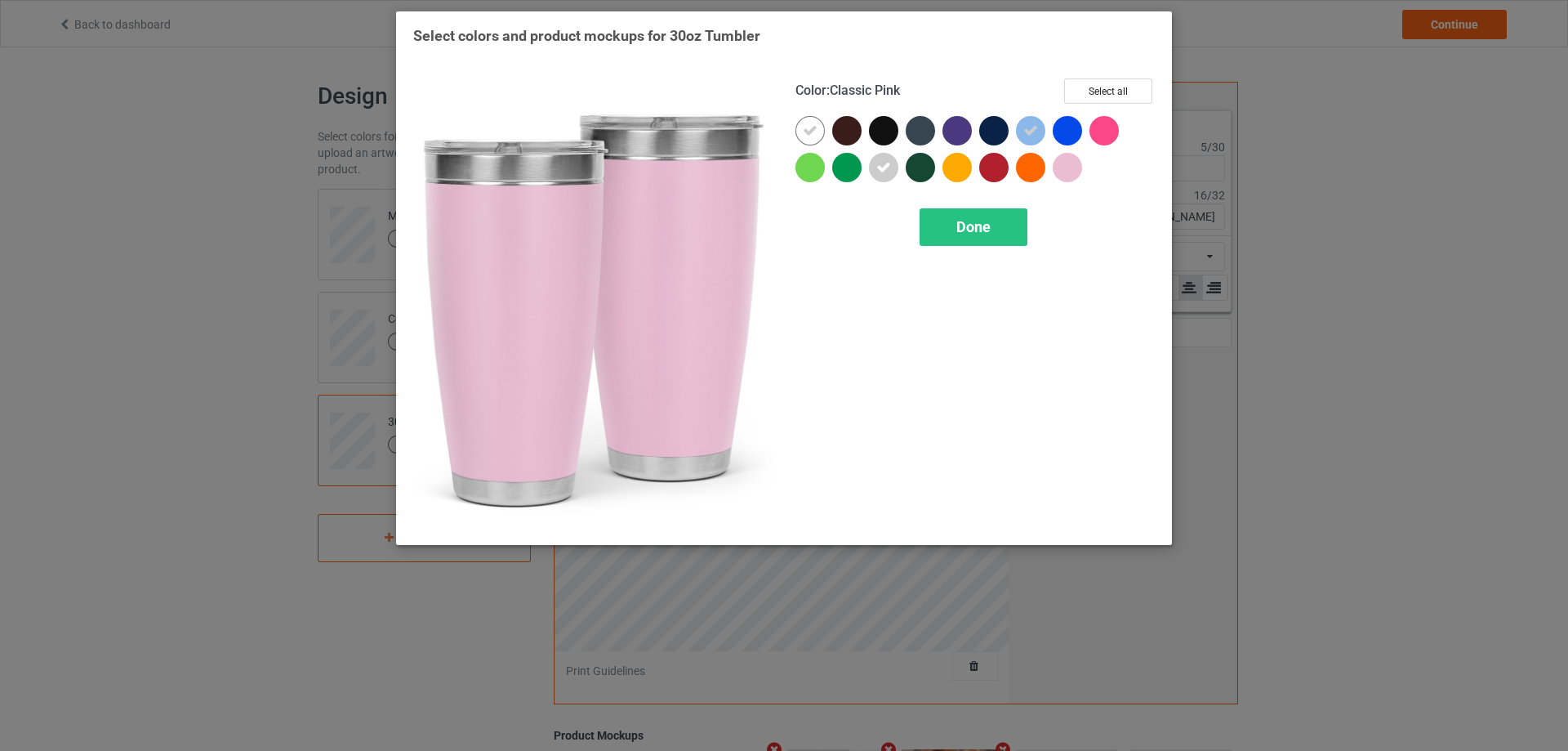
click at [1076, 171] on div at bounding box center [1067, 167] width 29 height 29
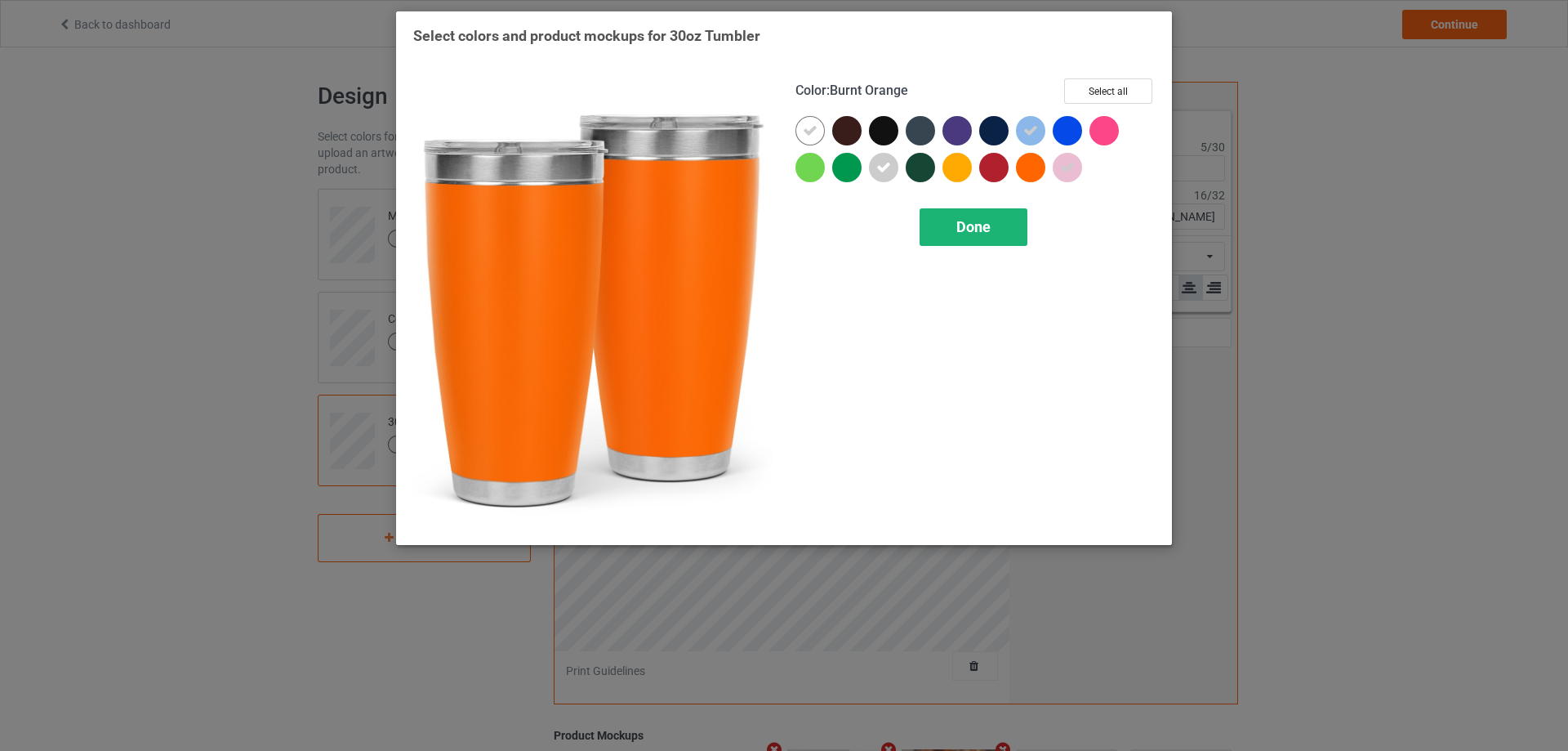
click at [948, 238] on div "Done" at bounding box center [973, 227] width 108 height 38
type input "#ff3636"
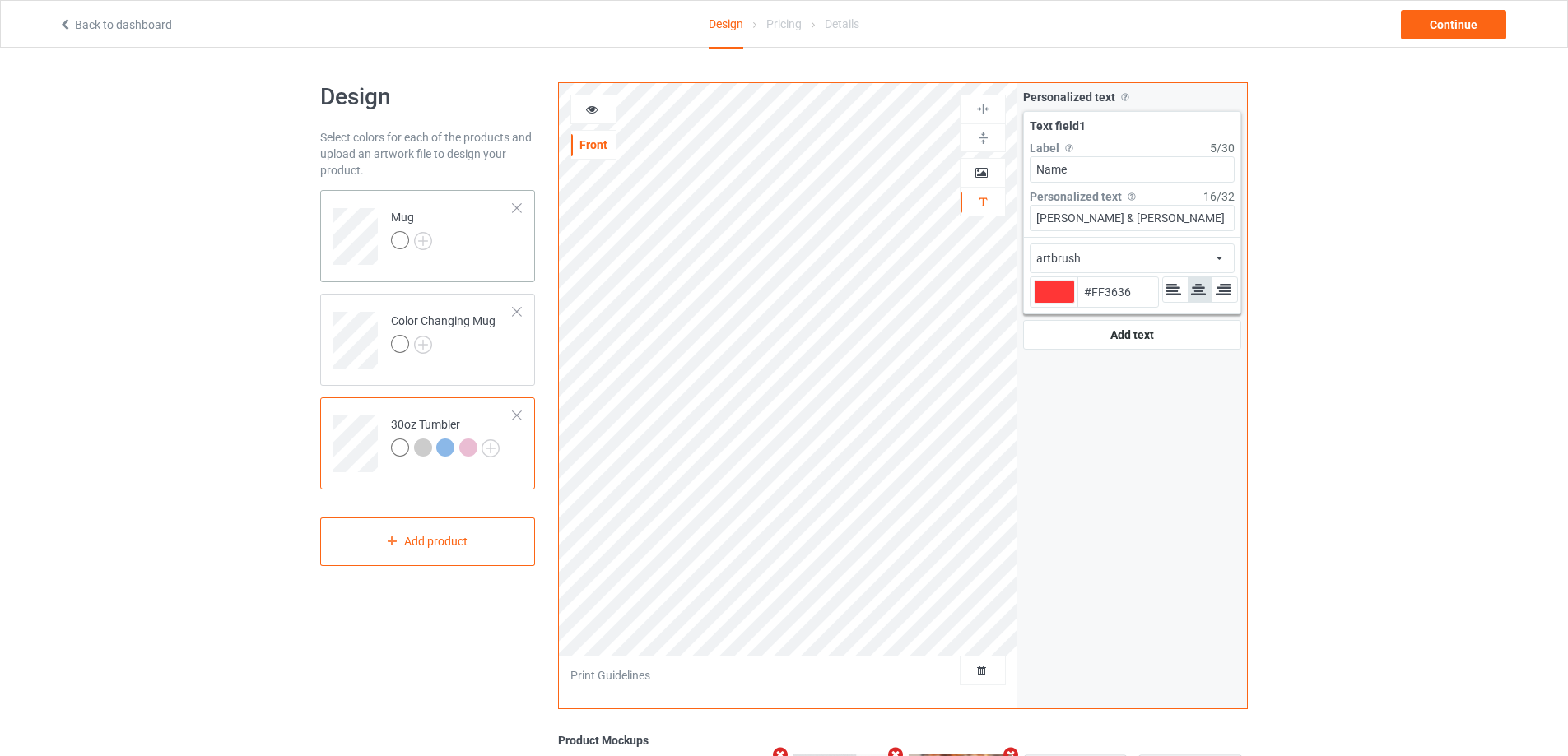
click at [472, 252] on td "Mug" at bounding box center [452, 230] width 140 height 68
click at [595, 110] on icon at bounding box center [591, 107] width 14 height 12
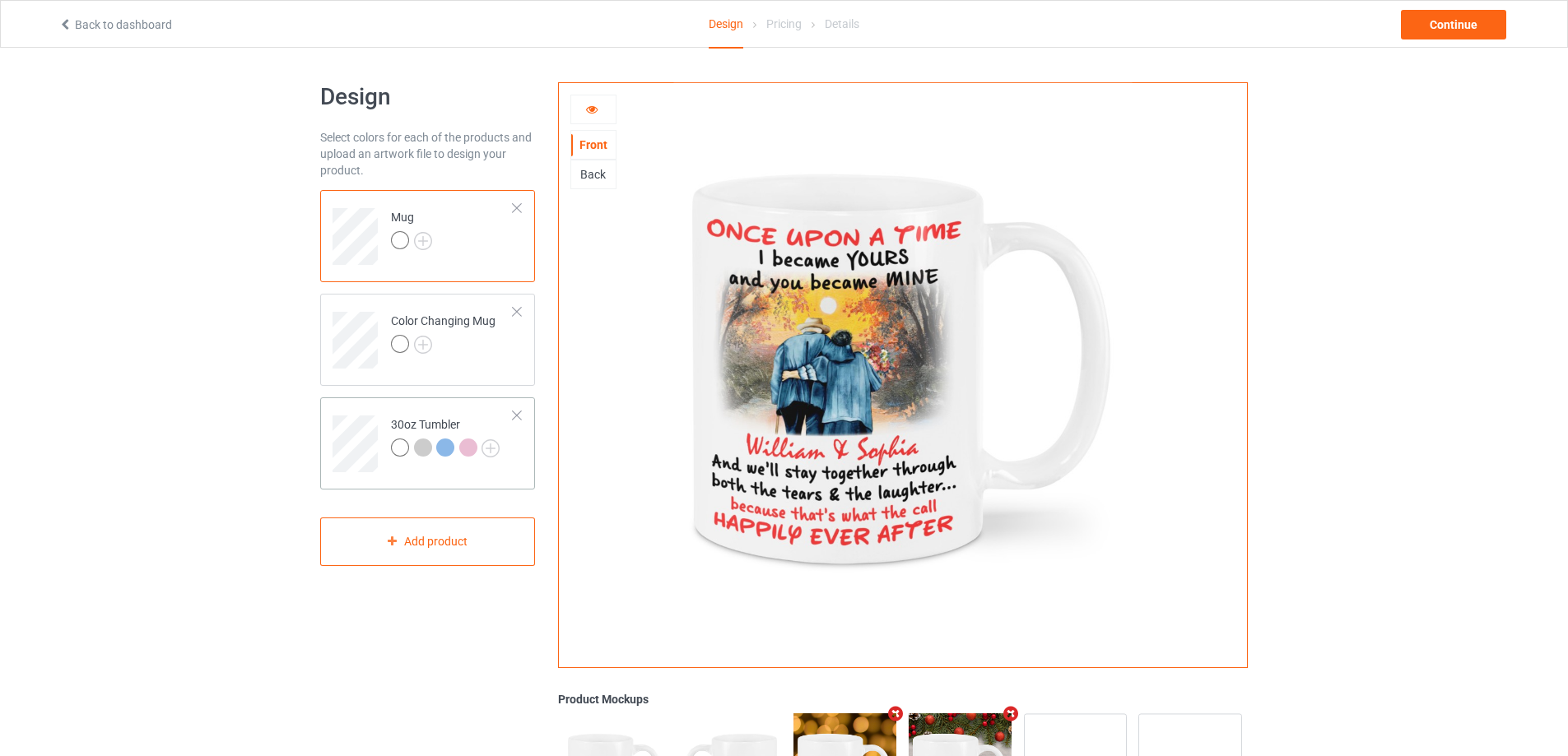
click at [333, 414] on td at bounding box center [357, 437] width 49 height 68
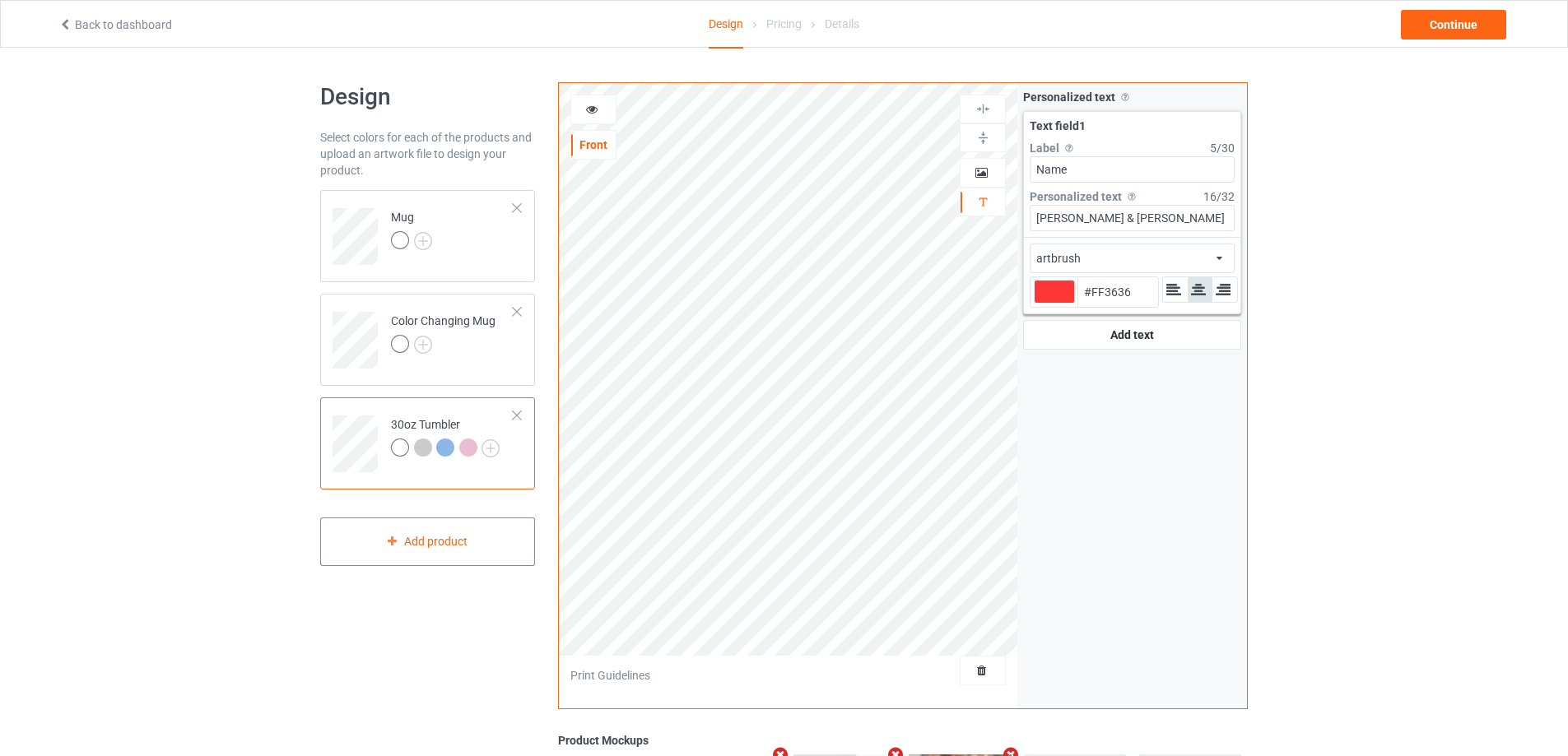
type input "#ff3636"
click at [586, 107] on icon at bounding box center [591, 107] width 14 height 12
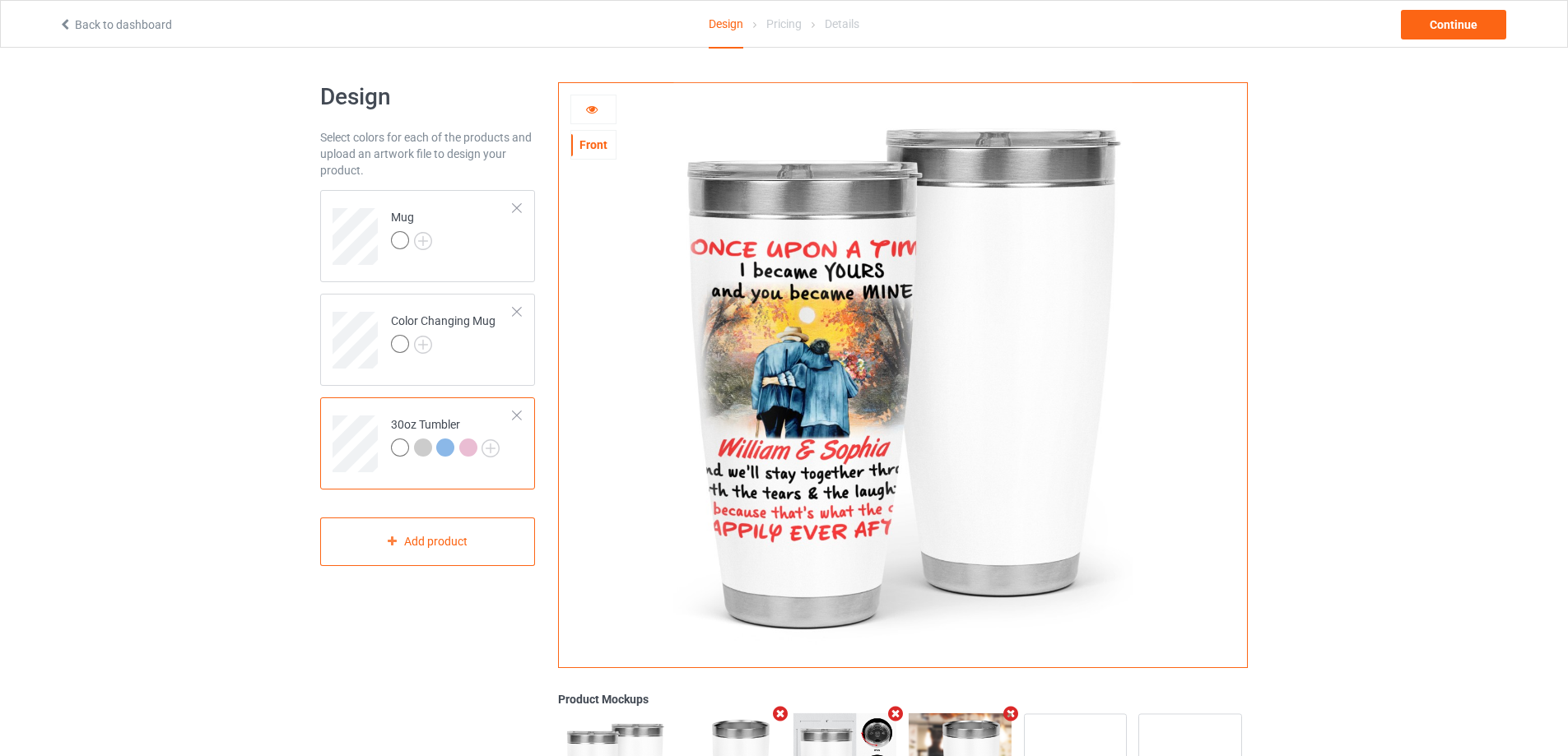
click at [592, 110] on icon at bounding box center [591, 107] width 14 height 12
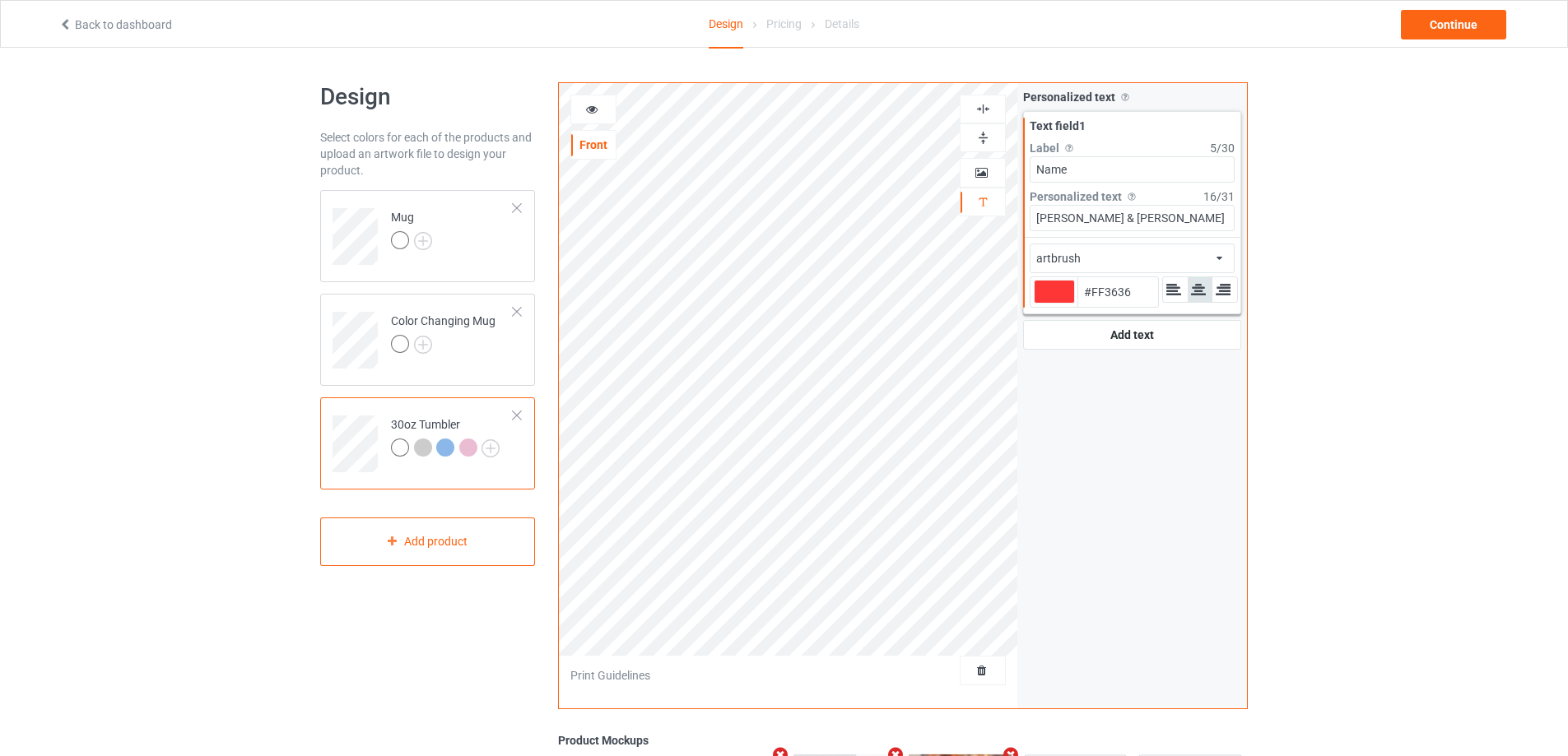
type input "#ff3636"
drag, startPoint x: 606, startPoint y: 132, endPoint x: 591, endPoint y: 110, distance: 26.6
click at [591, 110] on icon at bounding box center [591, 107] width 14 height 12
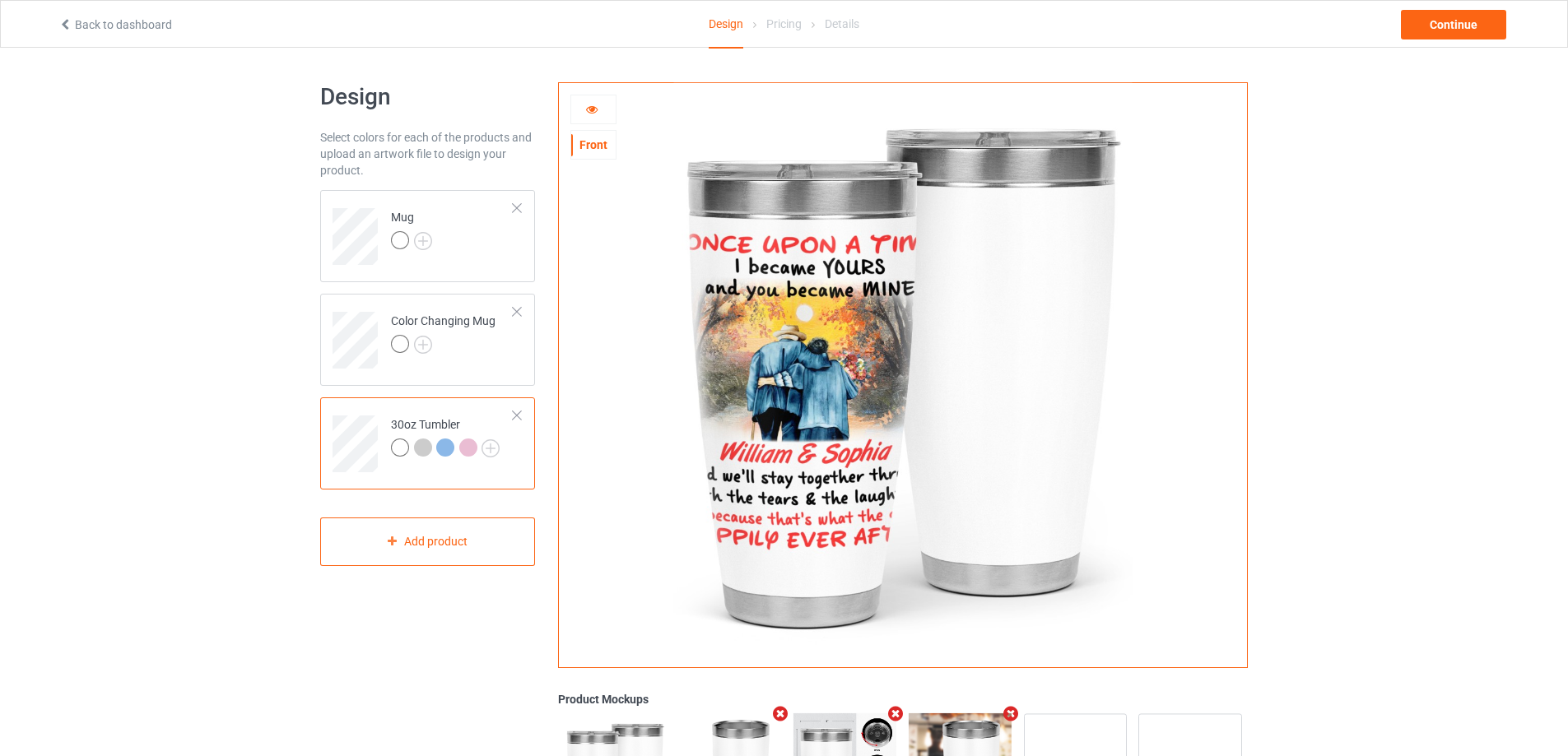
click at [593, 107] on icon at bounding box center [591, 107] width 14 height 12
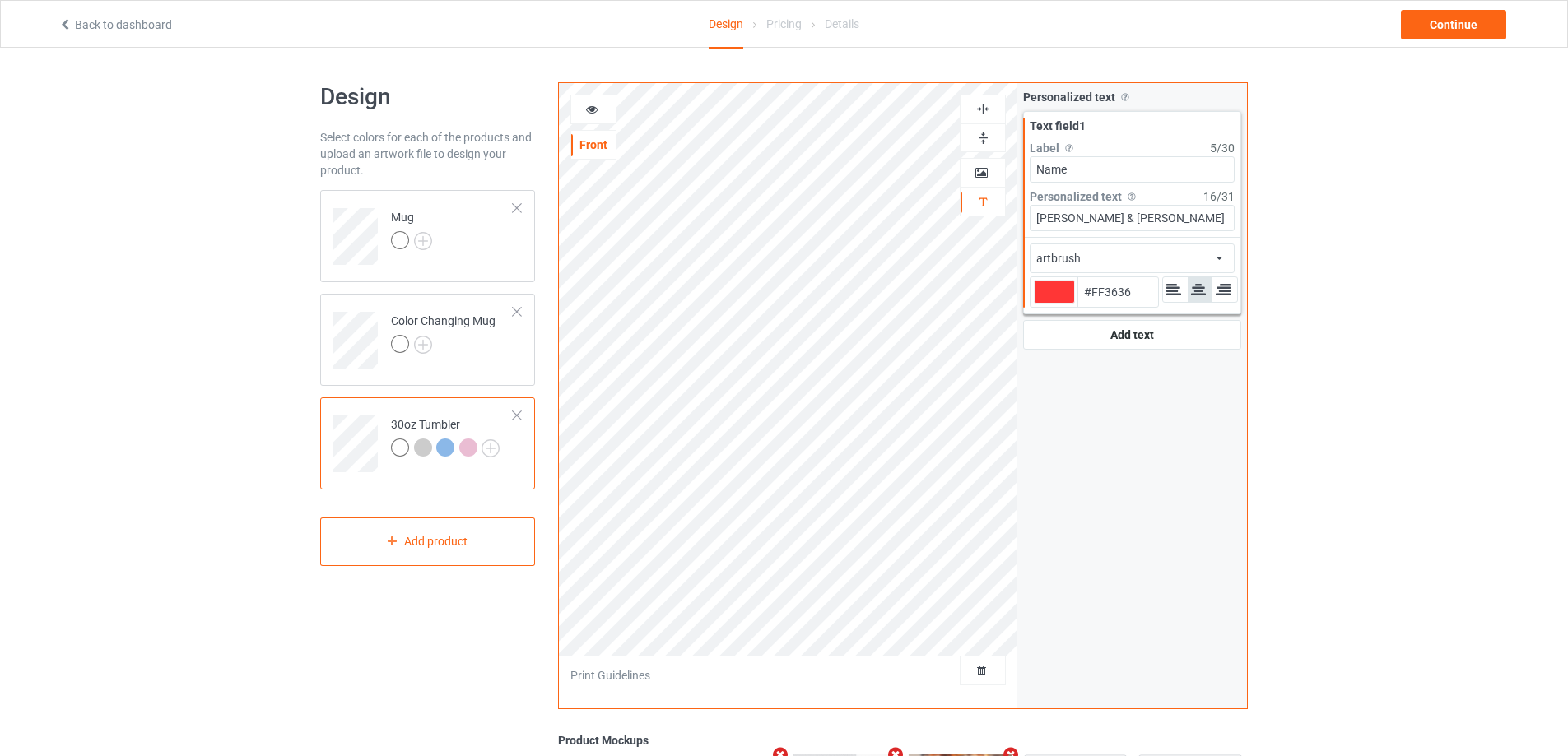
type input "#ff3636"
click at [591, 106] on icon at bounding box center [591, 107] width 14 height 12
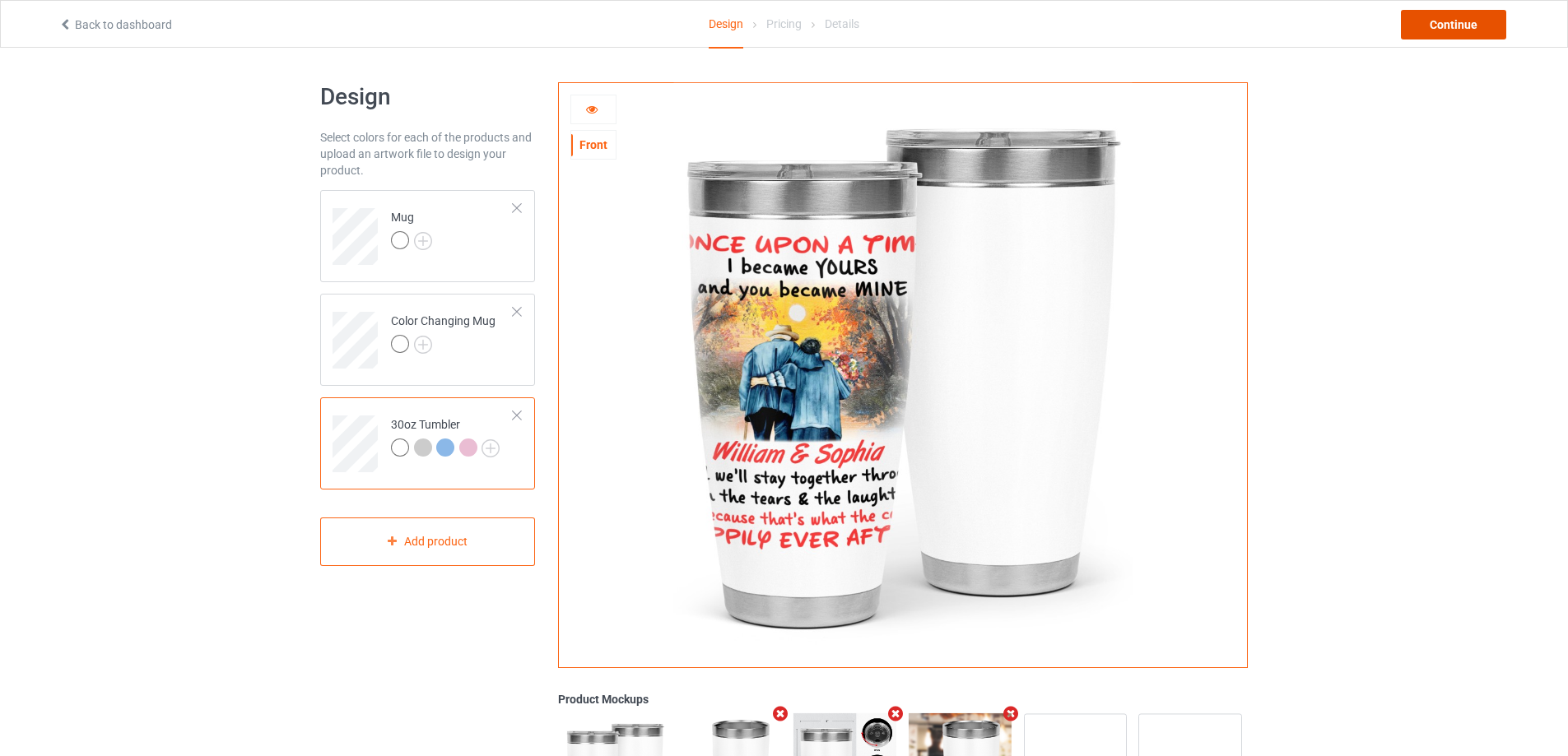
click at [1451, 28] on div "Continue" at bounding box center [1453, 25] width 105 height 30
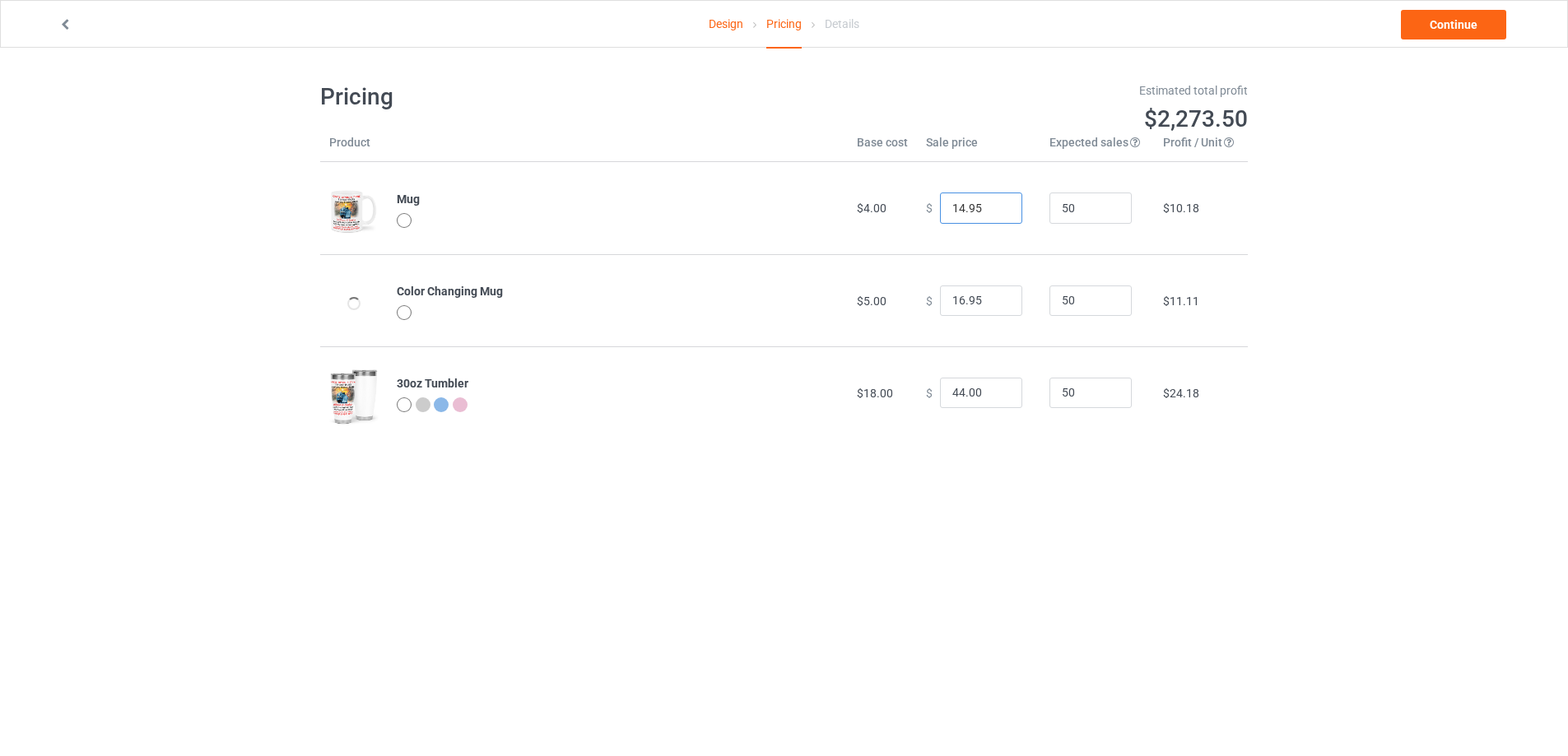
drag, startPoint x: 986, startPoint y: 214, endPoint x: 905, endPoint y: 211, distance: 81.1
click at [916, 212] on td "$ 14.95" at bounding box center [978, 208] width 124 height 92
type input "22.95"
drag, startPoint x: 984, startPoint y: 301, endPoint x: 839, endPoint y: 302, distance: 145.0
click at [867, 303] on tr "Color Changing Mug $5.00 $ 16.95 50 $11.11" at bounding box center [784, 300] width 927 height 92
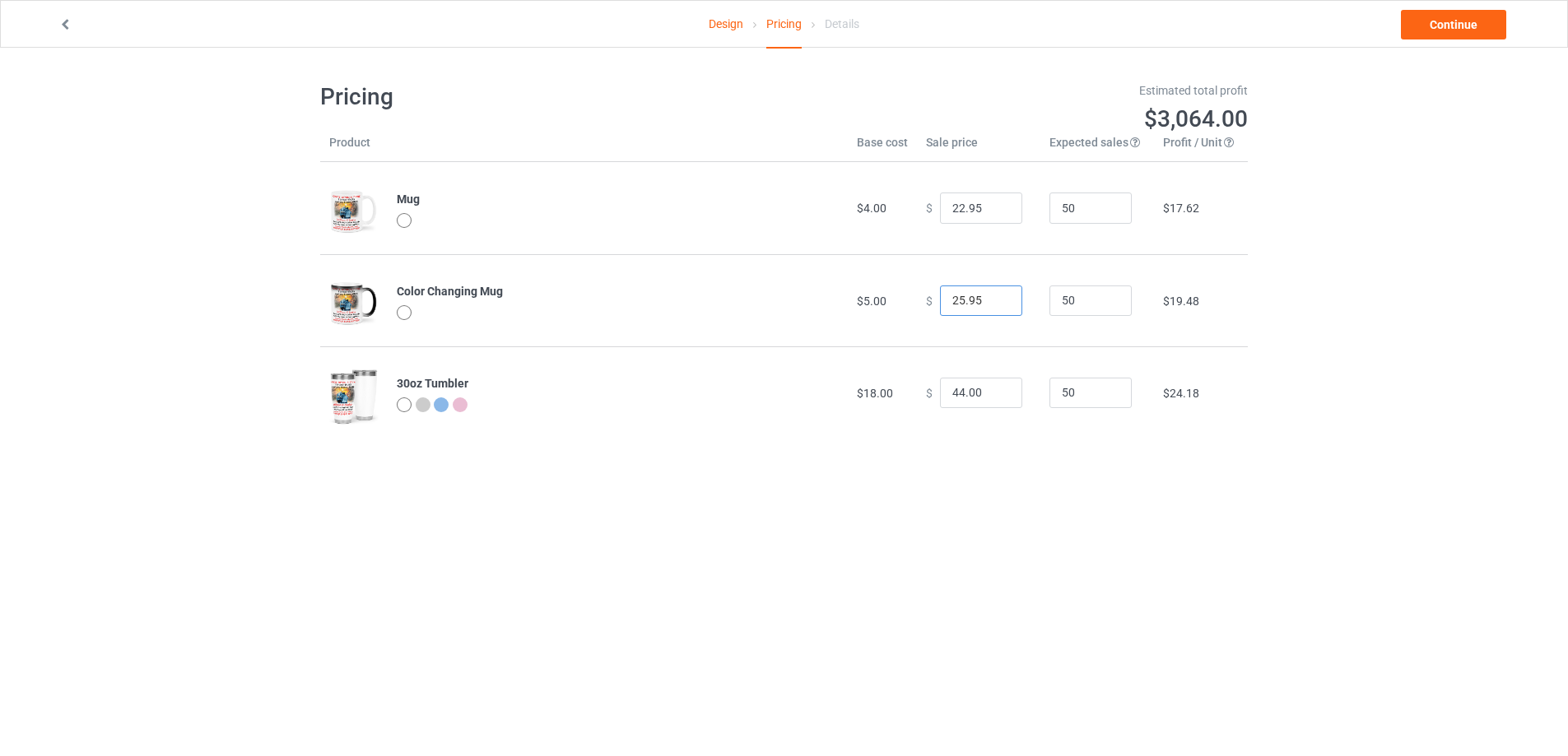
type input "25.95"
drag, startPoint x: 976, startPoint y: 392, endPoint x: 871, endPoint y: 392, distance: 105.0
click at [871, 392] on tr "30oz Tumbler $18.00 $ 44.00 50 $24.18" at bounding box center [784, 392] width 927 height 92
type input "44.95"
click at [1438, 30] on link "Continue" at bounding box center [1453, 25] width 105 height 30
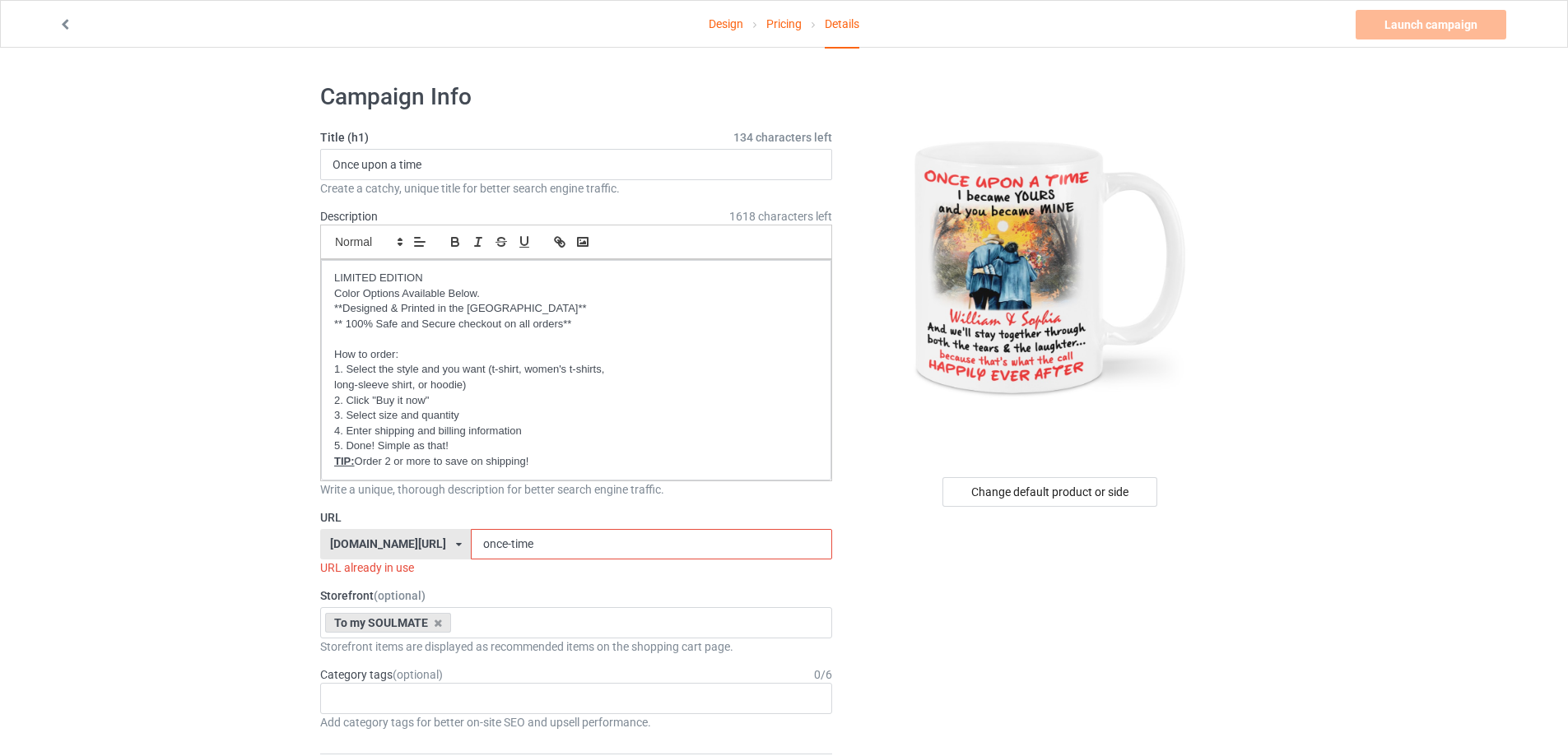
click at [518, 545] on input "once-time" at bounding box center [651, 544] width 360 height 31
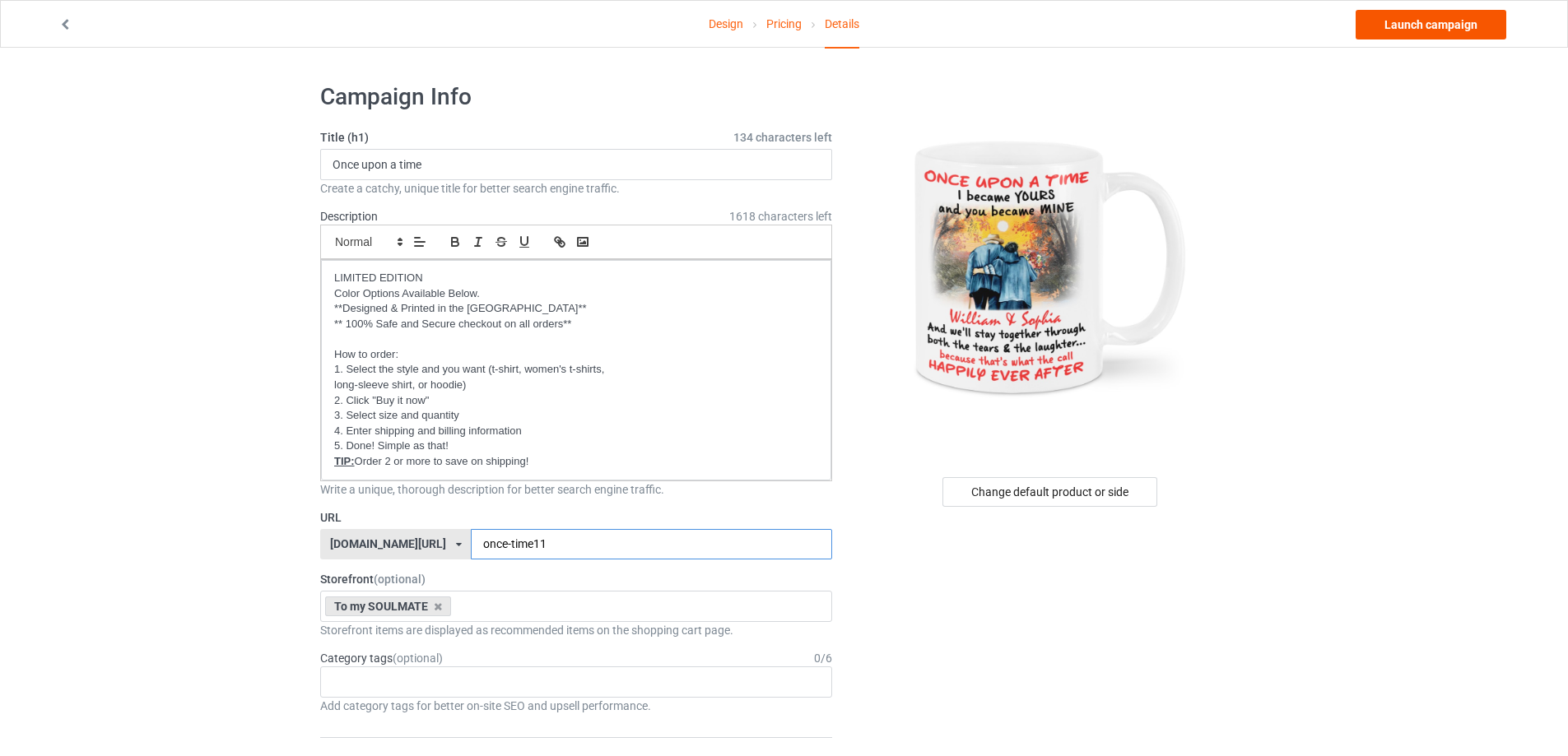
type input "once-time11"
click at [1434, 27] on link "Launch campaign" at bounding box center [1431, 25] width 151 height 30
